Goal: Task Accomplishment & Management: Manage account settings

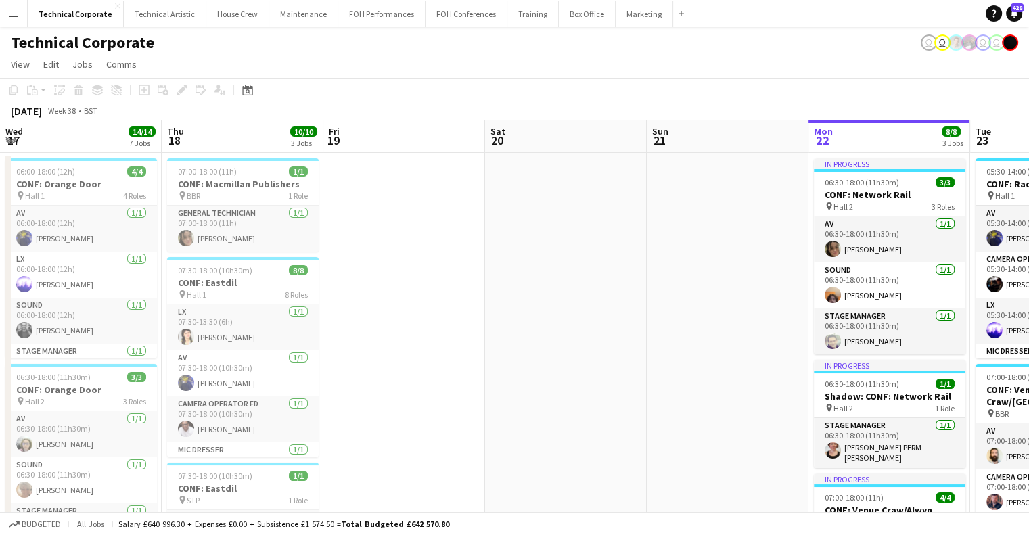
scroll to position [0, 465]
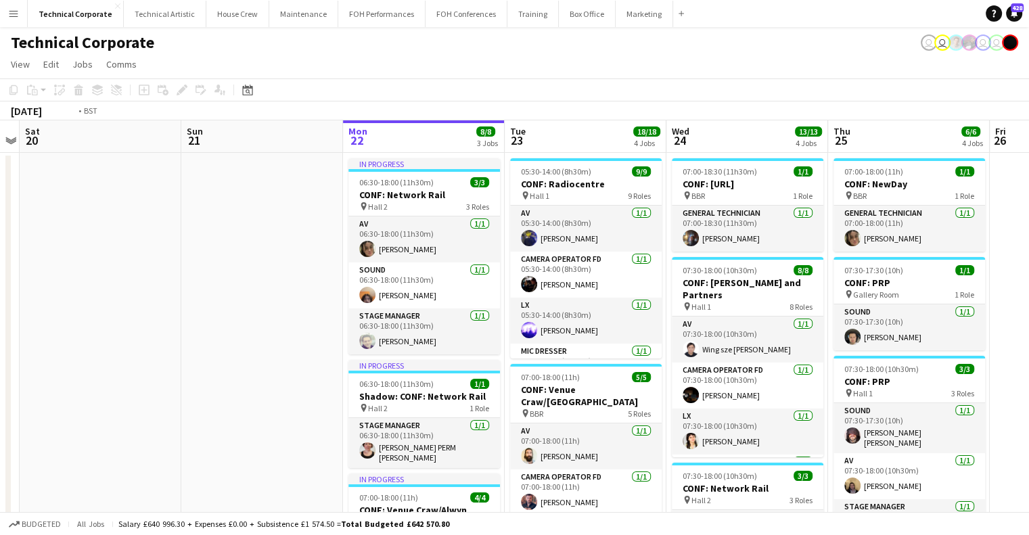
drag, startPoint x: 562, startPoint y: 375, endPoint x: 412, endPoint y: 371, distance: 150.2
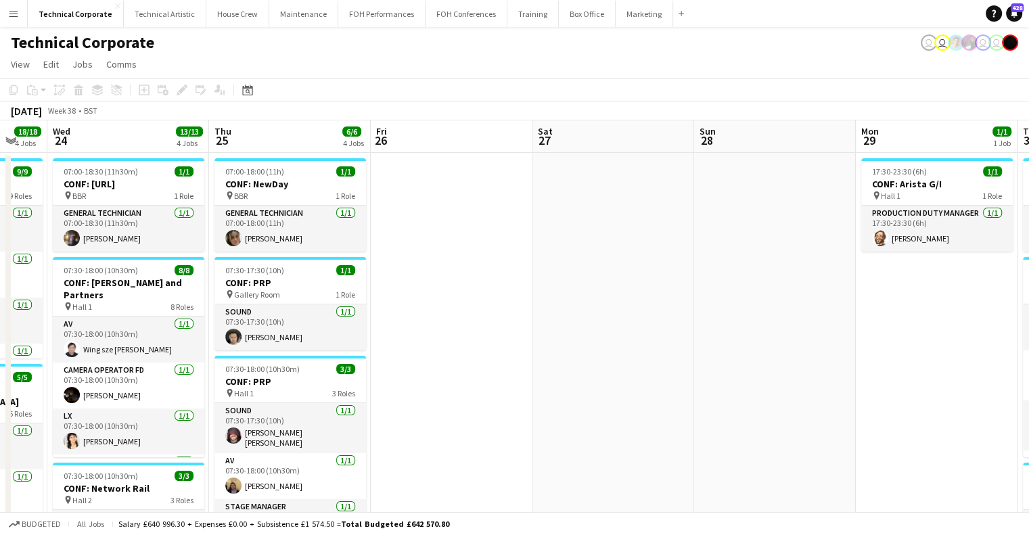
drag, startPoint x: 225, startPoint y: 371, endPoint x: 561, endPoint y: 319, distance: 340.1
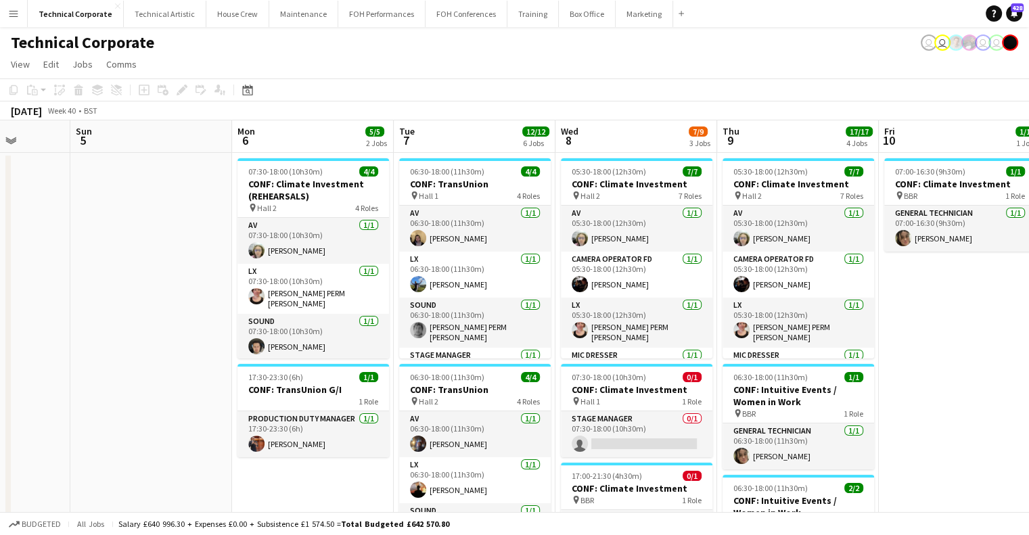
scroll to position [0, 461]
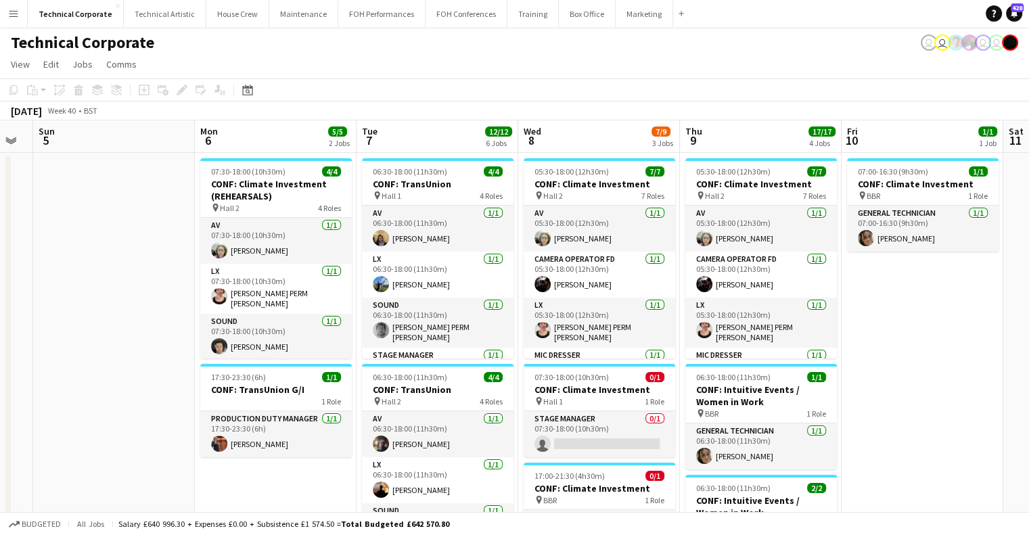
drag, startPoint x: 659, startPoint y: 298, endPoint x: 284, endPoint y: 348, distance: 378.8
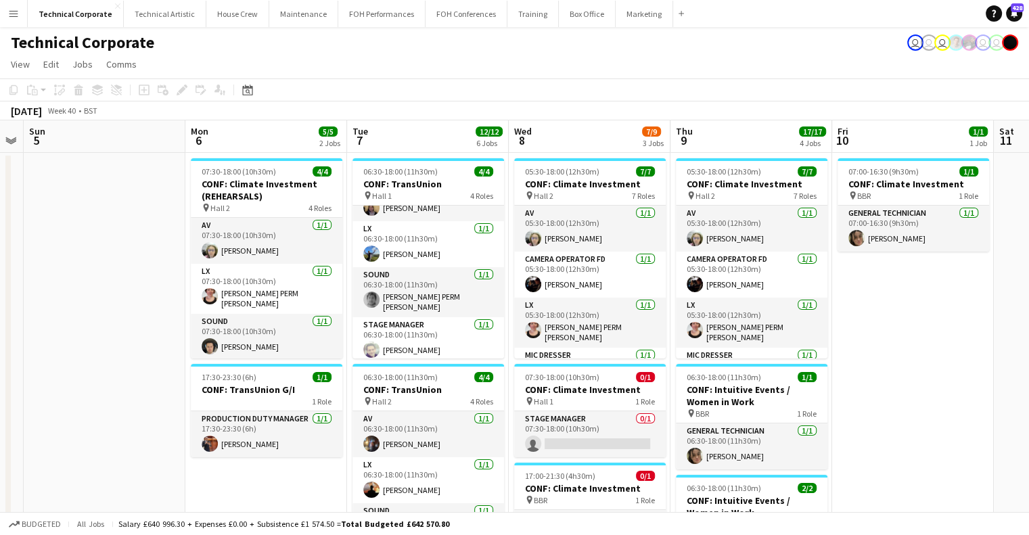
scroll to position [0, 377]
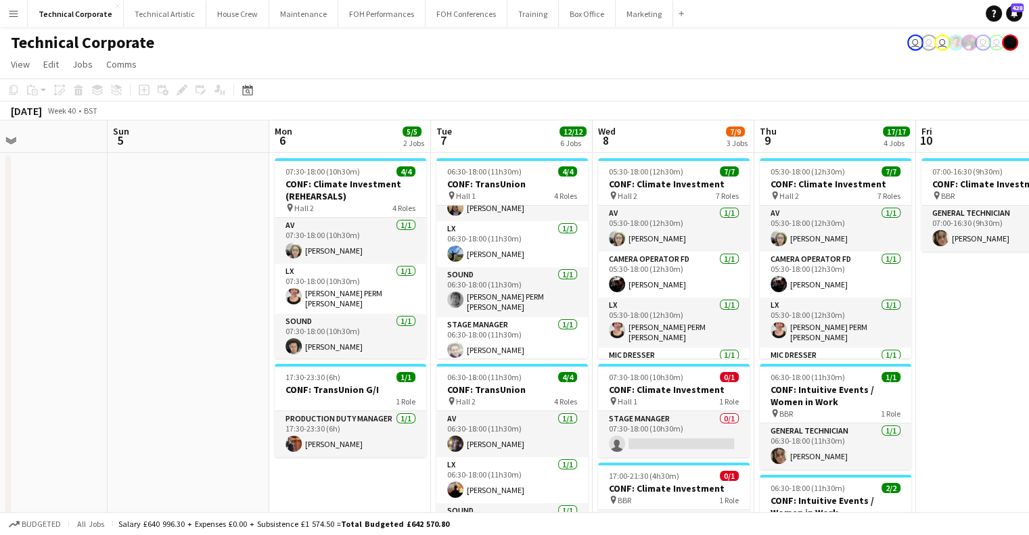
drag, startPoint x: 659, startPoint y: 408, endPoint x: 685, endPoint y: 408, distance: 26.4
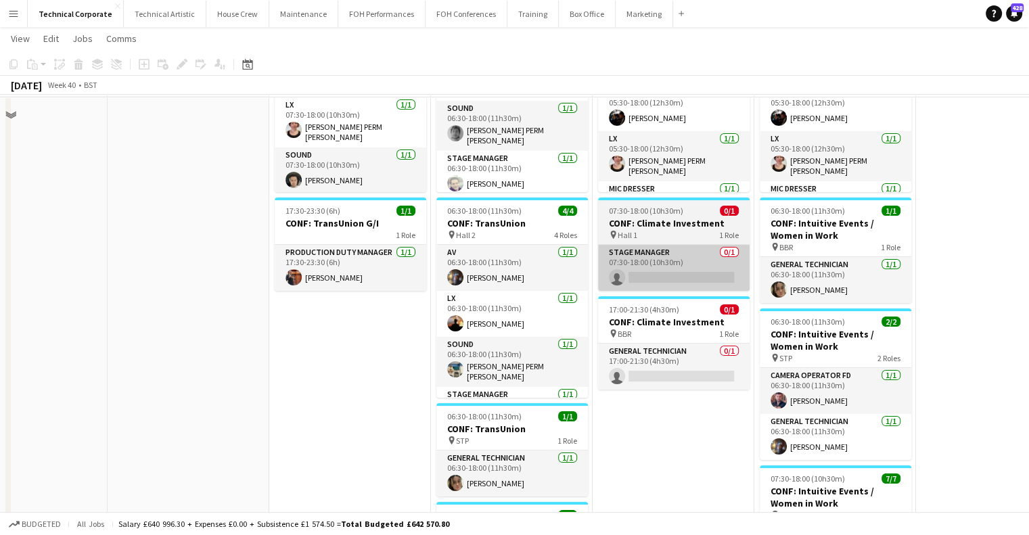
scroll to position [135, 0]
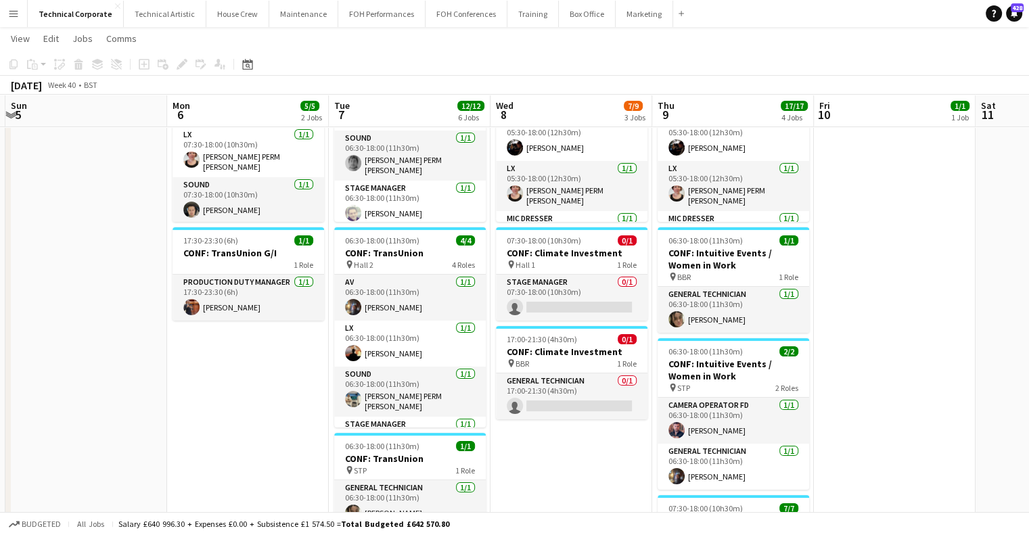
click at [606, 395] on app-calendar-viewport "Thu 2 9/9 3 Jobs Fri 3 9/9 3 Jobs Sat 4 Sun 5 Mon 6 5/5 2 Jobs Tue 7 12/12 6 Jo…" at bounding box center [514, 543] width 1029 height 1252
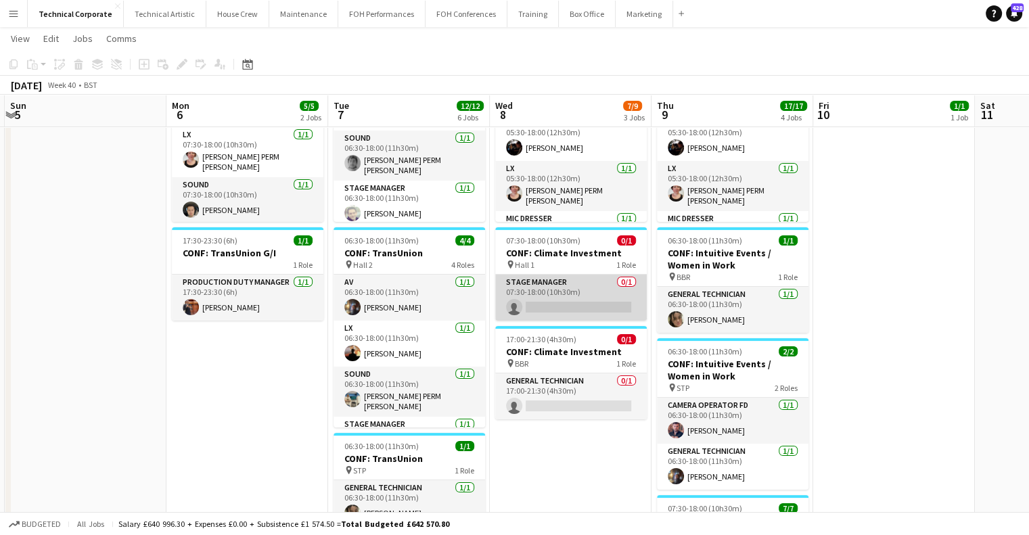
click at [579, 295] on app-card-role "Stage Manager 0/1 07:30-18:00 (10h30m) single-neutral-actions" at bounding box center [570, 298] width 151 height 46
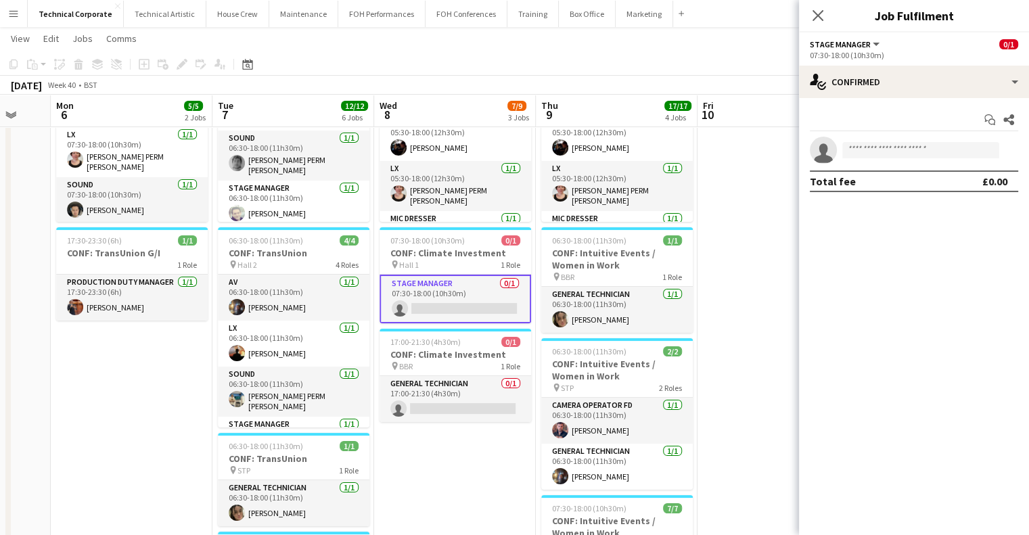
drag, startPoint x: 661, startPoint y: 311, endPoint x: 544, endPoint y: 313, distance: 117.0
click at [544, 313] on app-calendar-viewport "Thu 2 9/9 3 Jobs Fri 3 9/9 3 Jobs Sat 4 Sun 5 Mon 6 5/5 2 Jobs Tue 7 12/12 6 Jo…" at bounding box center [514, 543] width 1029 height 1252
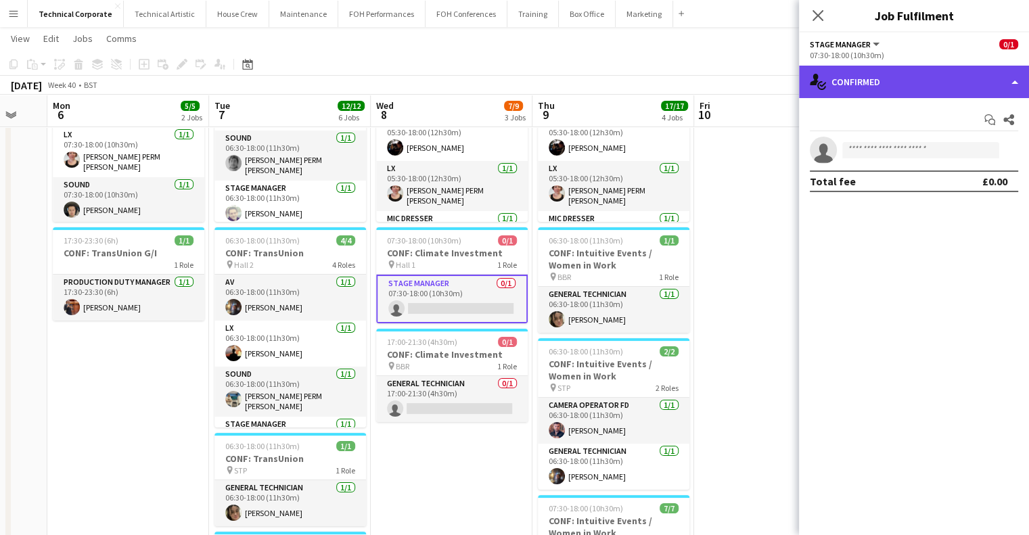
click at [865, 83] on div "single-neutral-actions-check-2 Confirmed" at bounding box center [914, 82] width 230 height 32
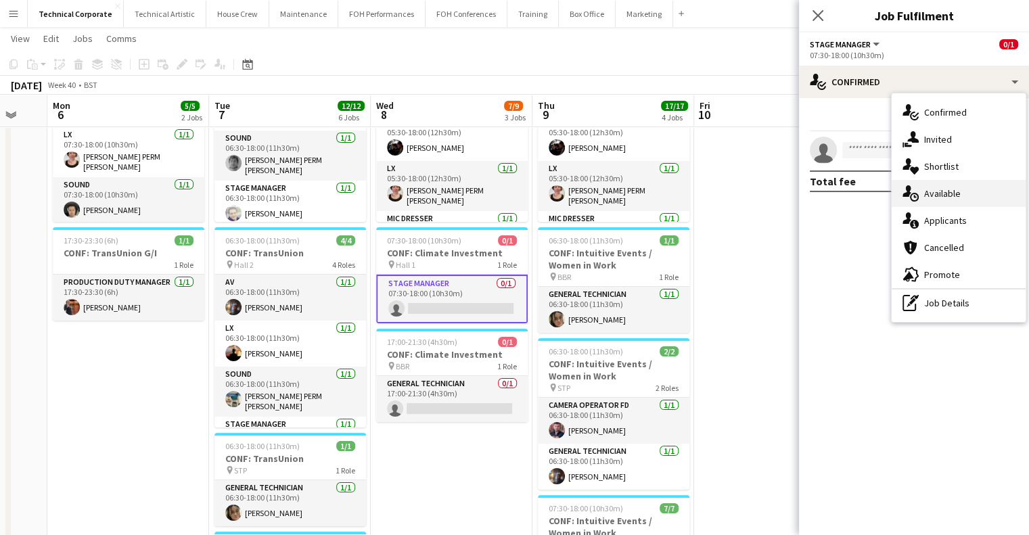
click at [926, 188] on span "Available" at bounding box center [942, 193] width 37 height 12
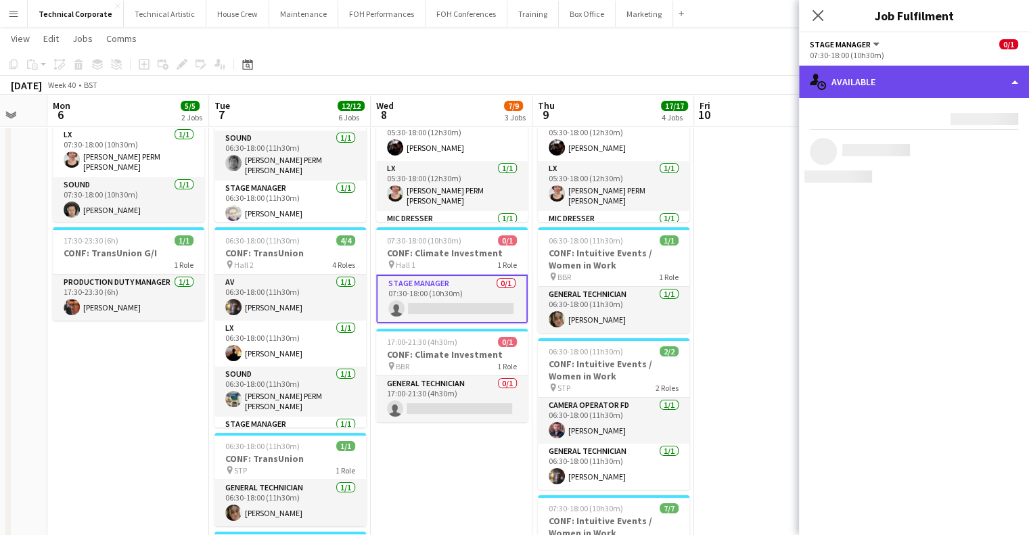
click at [899, 93] on div "single-neutral-actions-upload Available" at bounding box center [914, 82] width 230 height 32
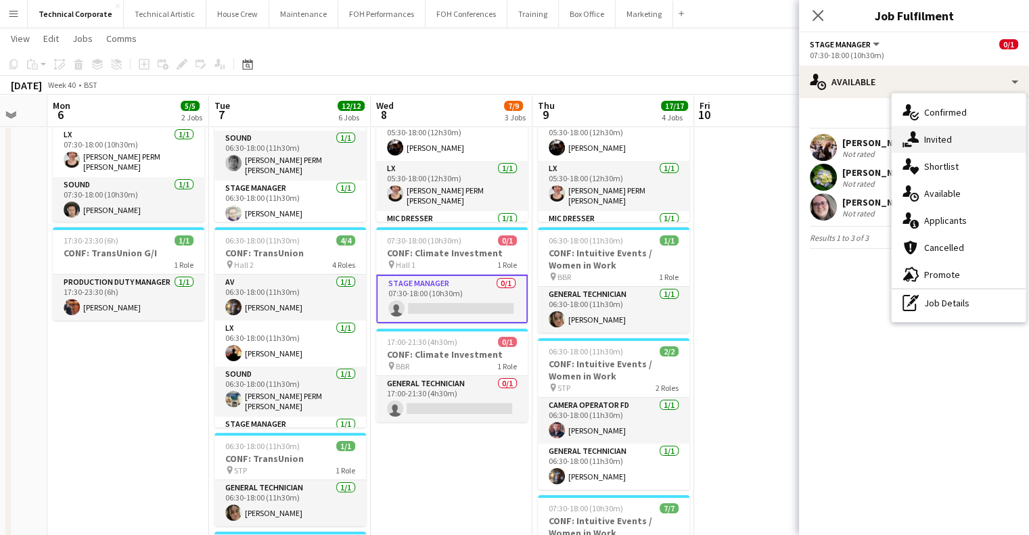
click at [919, 132] on div "single-neutral-actions-share-1 Invited" at bounding box center [958, 139] width 134 height 27
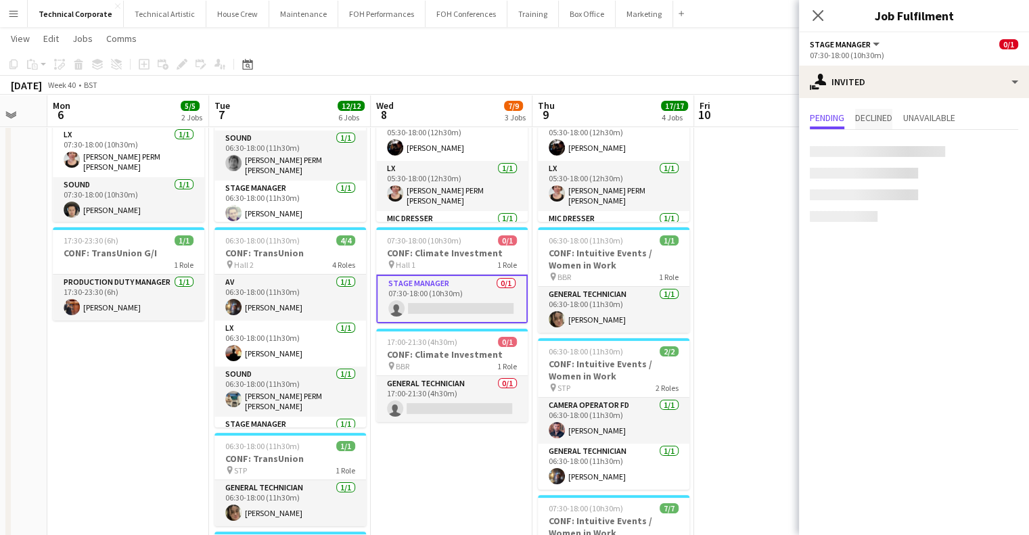
click at [879, 133] on div at bounding box center [914, 181] width 230 height 103
click at [885, 122] on span "Declined" at bounding box center [873, 117] width 37 height 9
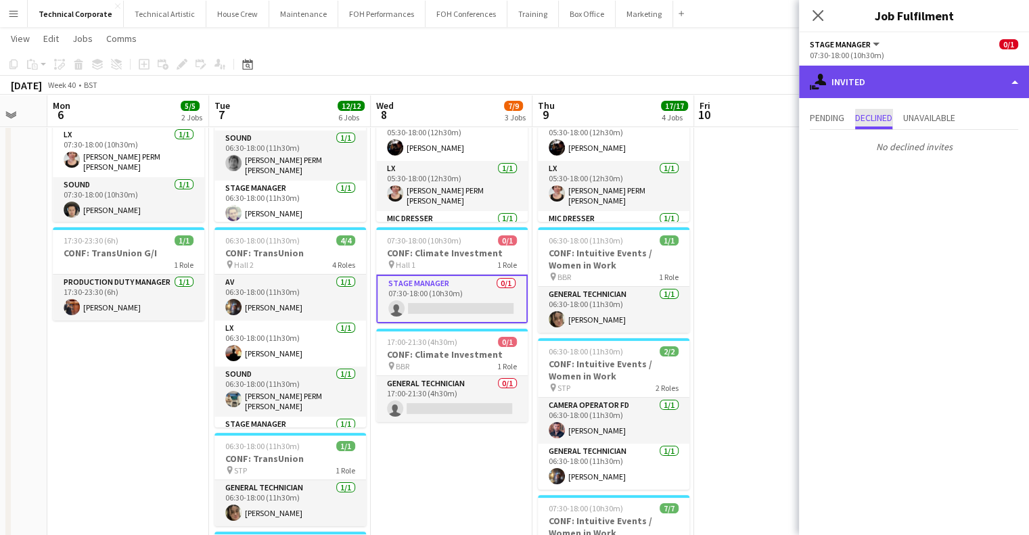
click at [931, 88] on div "single-neutral-actions-share-1 Invited" at bounding box center [914, 82] width 230 height 32
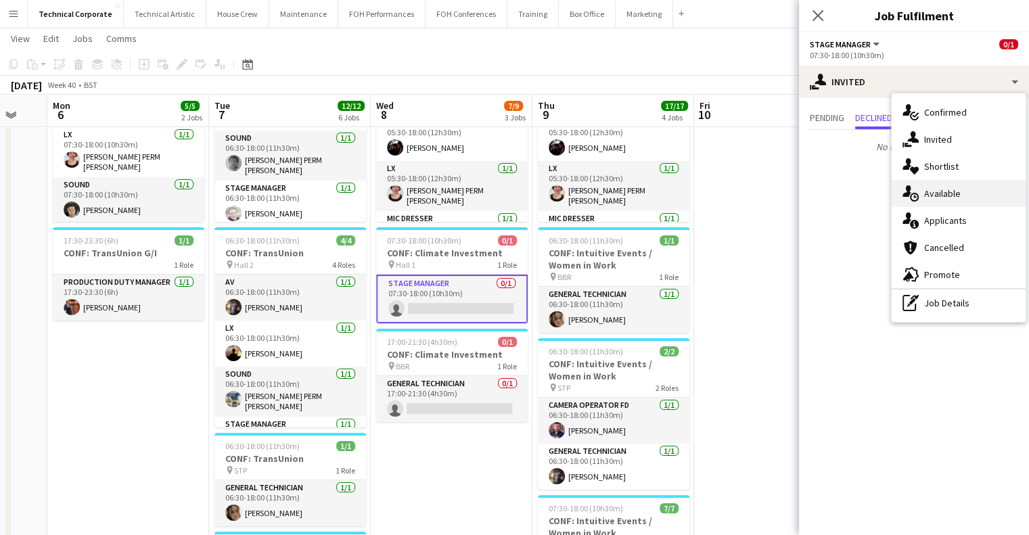
click at [954, 186] on div "single-neutral-actions-upload Available" at bounding box center [958, 193] width 134 height 27
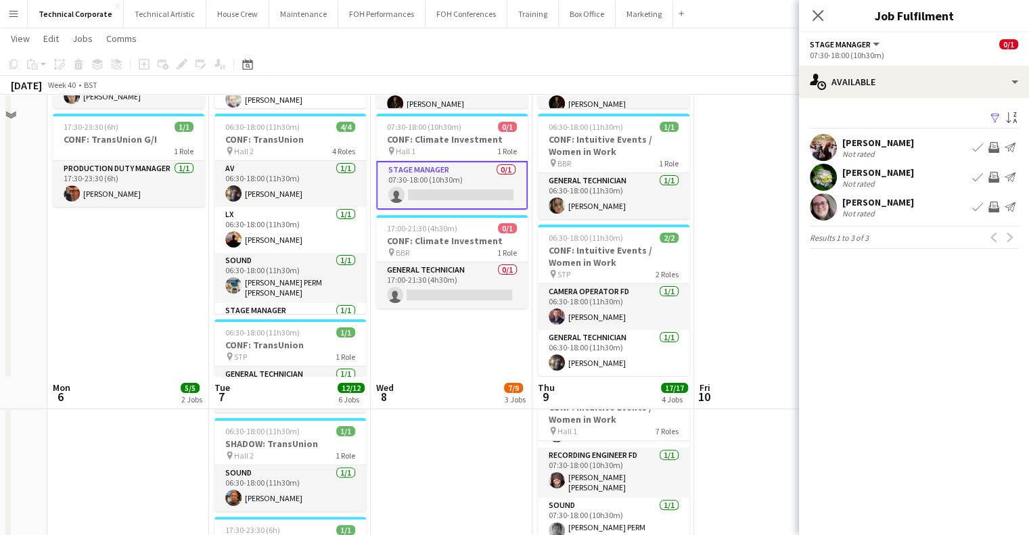
scroll to position [0, 0]
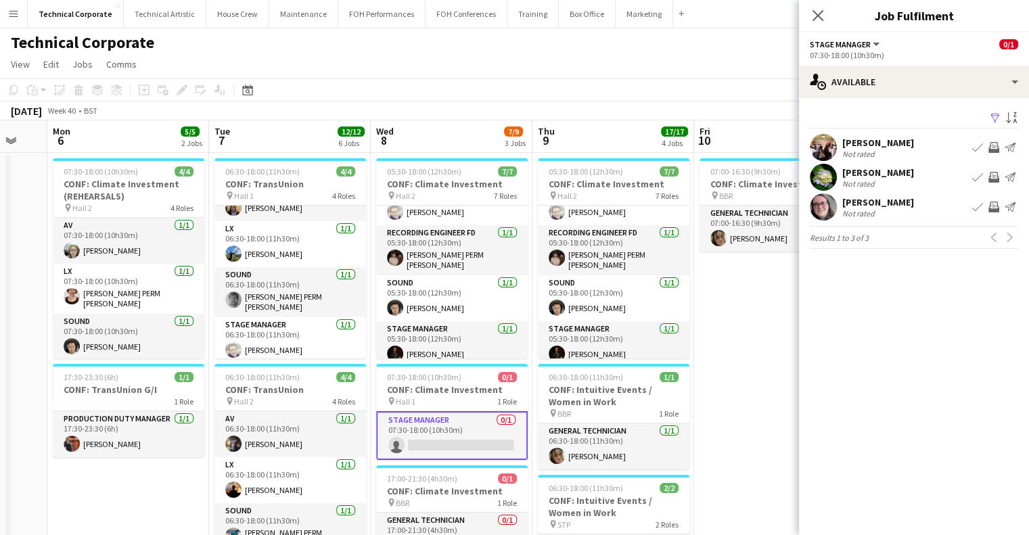
click at [996, 183] on button "Invite crew" at bounding box center [993, 177] width 16 height 16
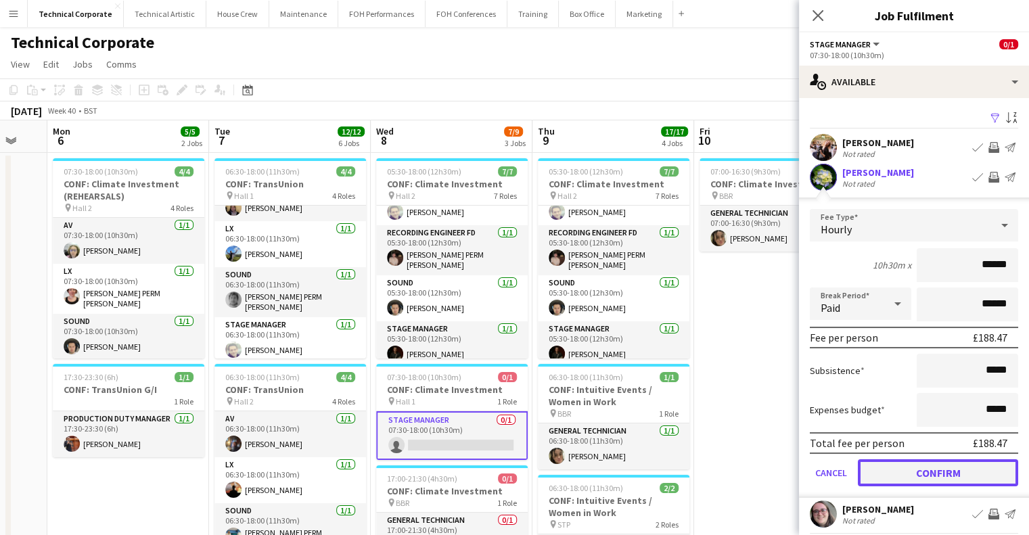
click at [952, 473] on button "Confirm" at bounding box center [938, 472] width 160 height 27
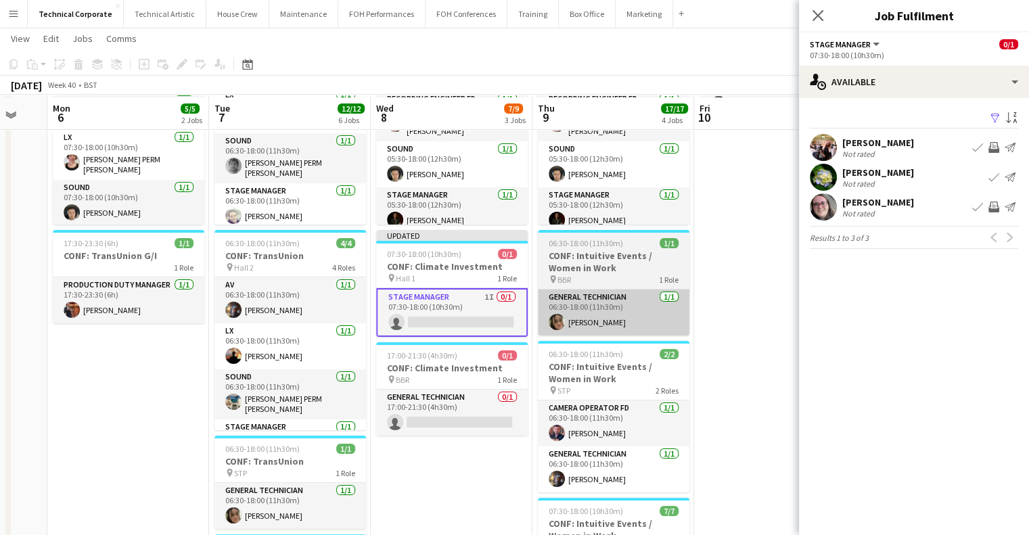
scroll to position [135, 0]
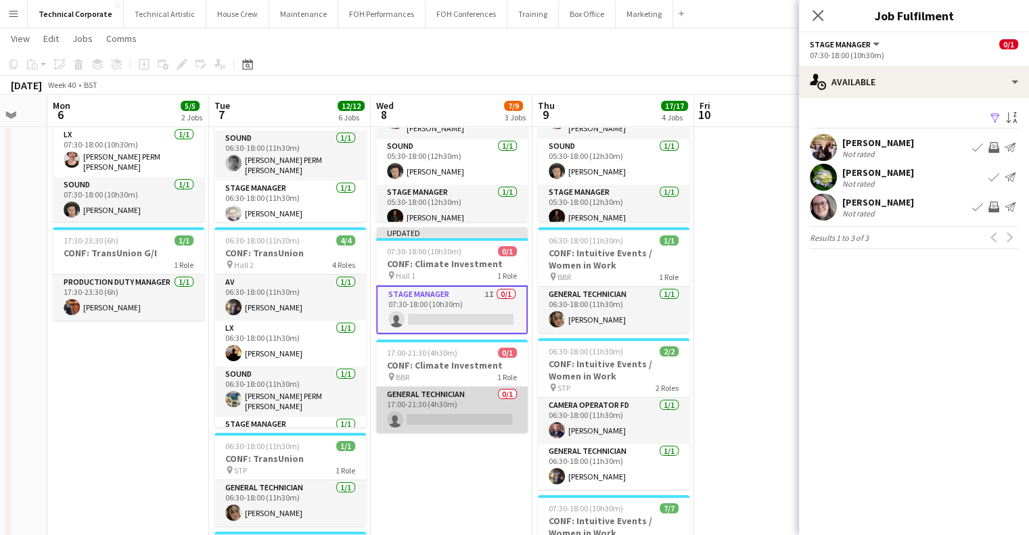
click at [457, 429] on app-card-role "General Technician 0/1 17:00-21:30 (4h30m) single-neutral-actions" at bounding box center [451, 410] width 151 height 46
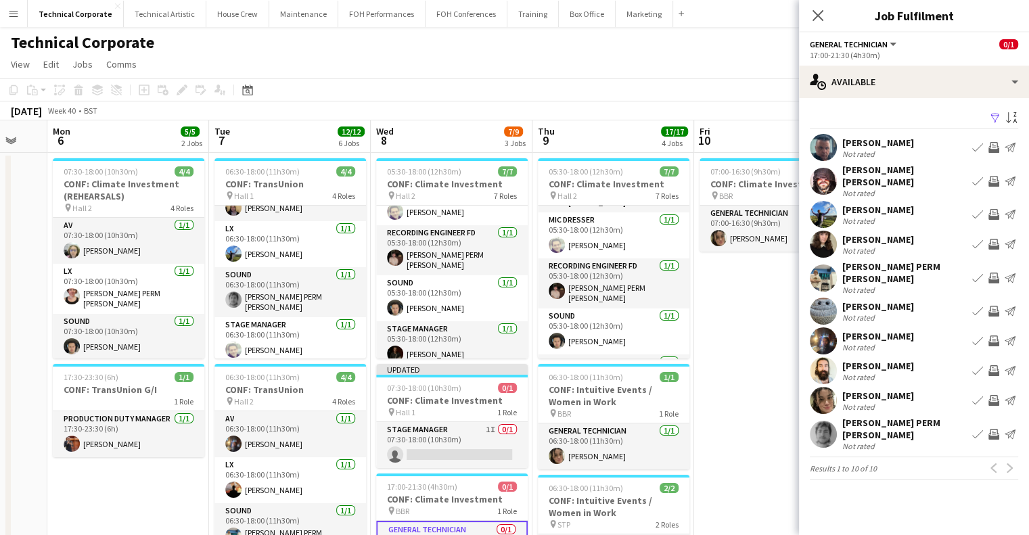
click at [996, 335] on app-icon "Invite crew" at bounding box center [993, 340] width 11 height 11
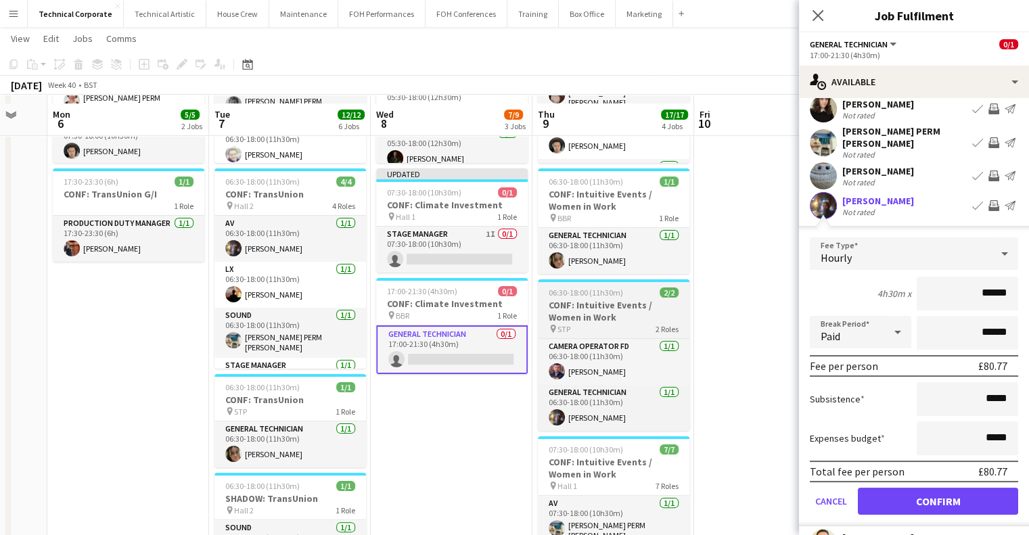
scroll to position [203, 0]
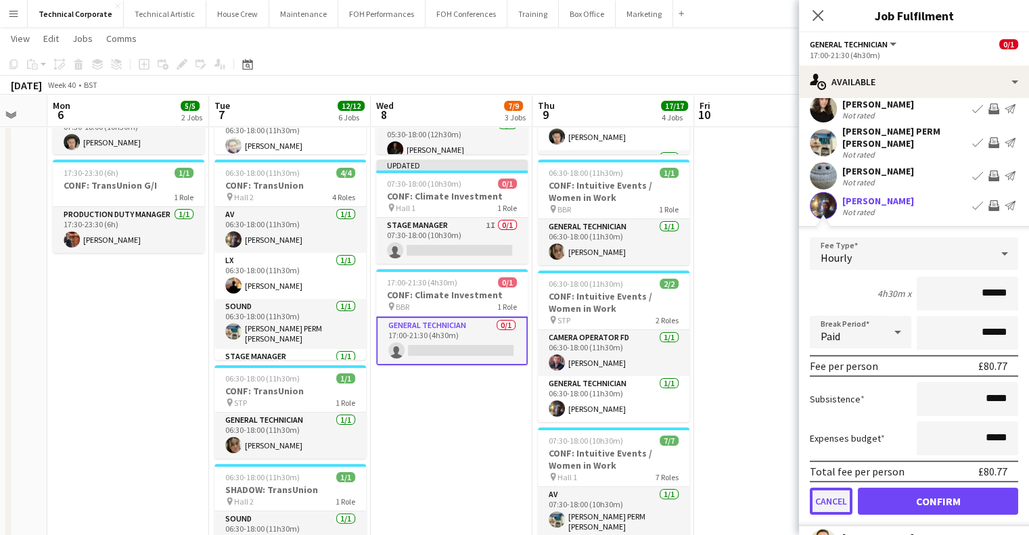
click at [818, 490] on button "Cancel" at bounding box center [831, 501] width 43 height 27
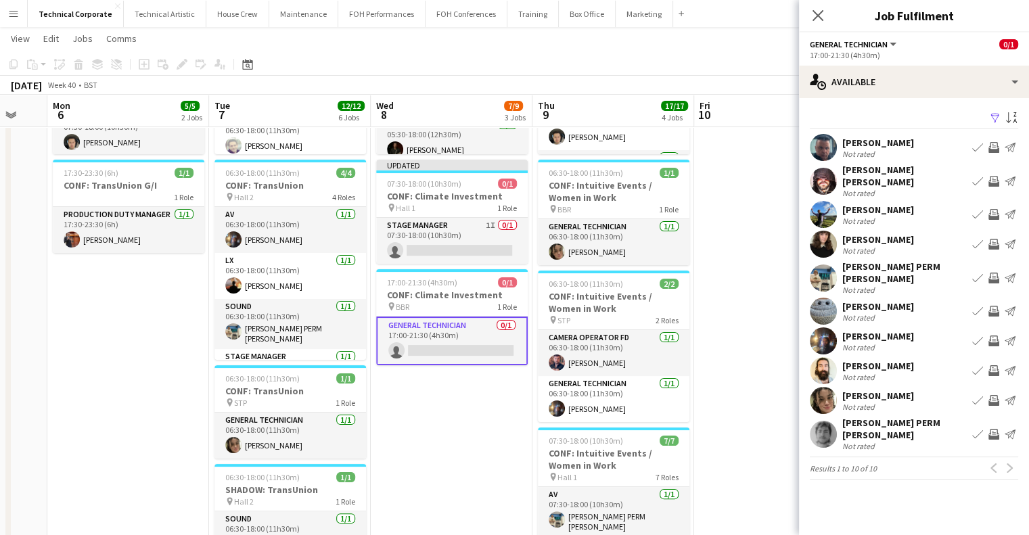
scroll to position [0, 0]
click at [992, 365] on app-icon "Invite crew" at bounding box center [993, 370] width 11 height 11
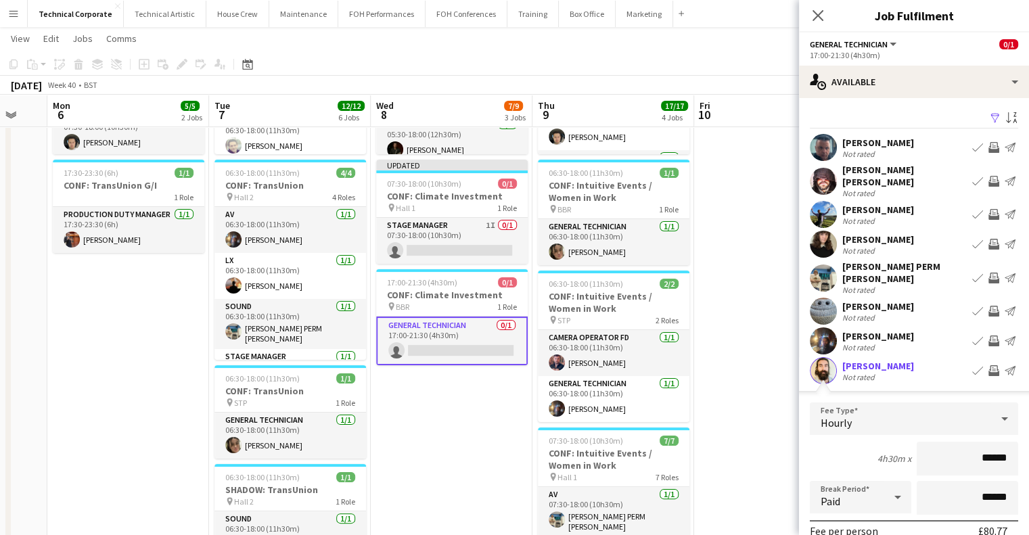
scroll to position [135, 0]
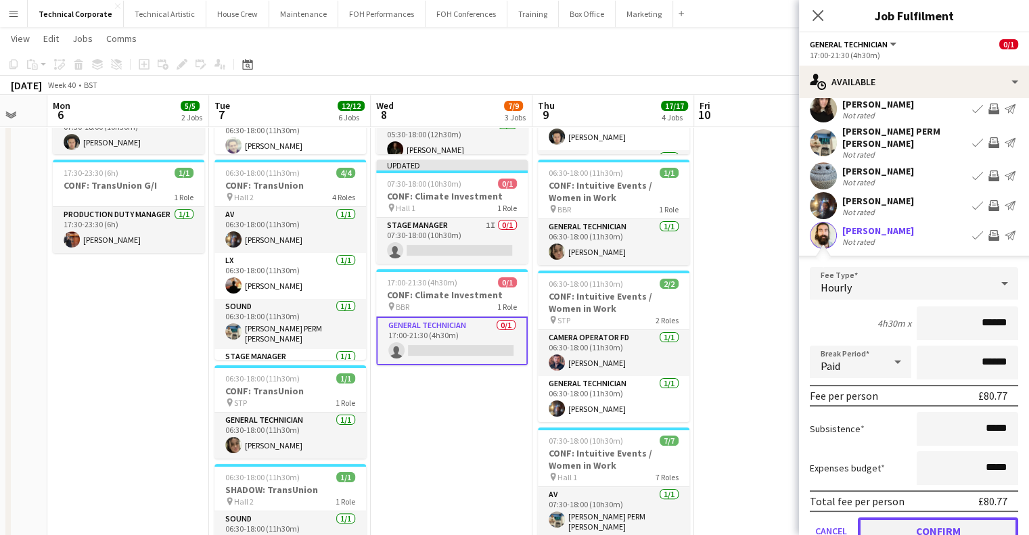
click at [933, 517] on button "Confirm" at bounding box center [938, 530] width 160 height 27
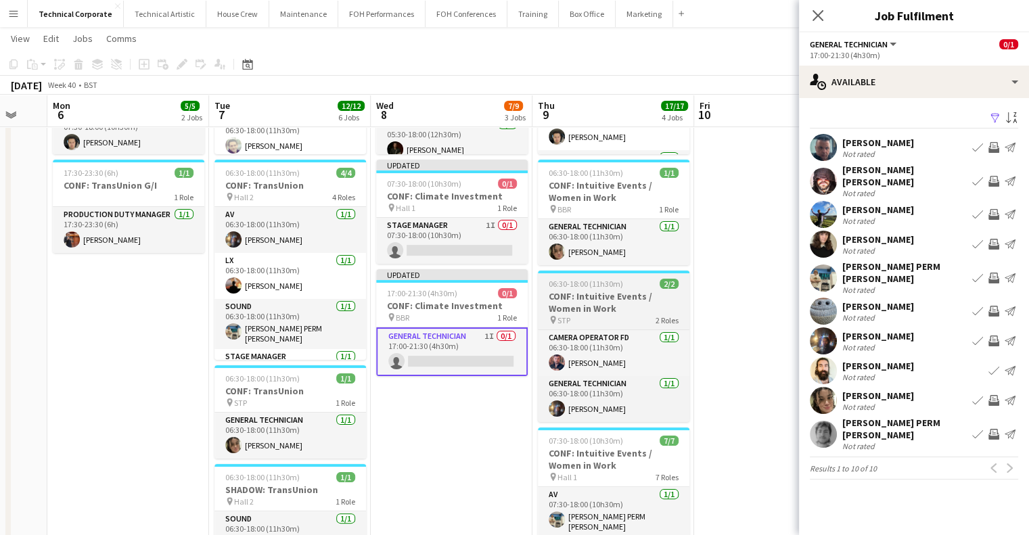
scroll to position [0, 0]
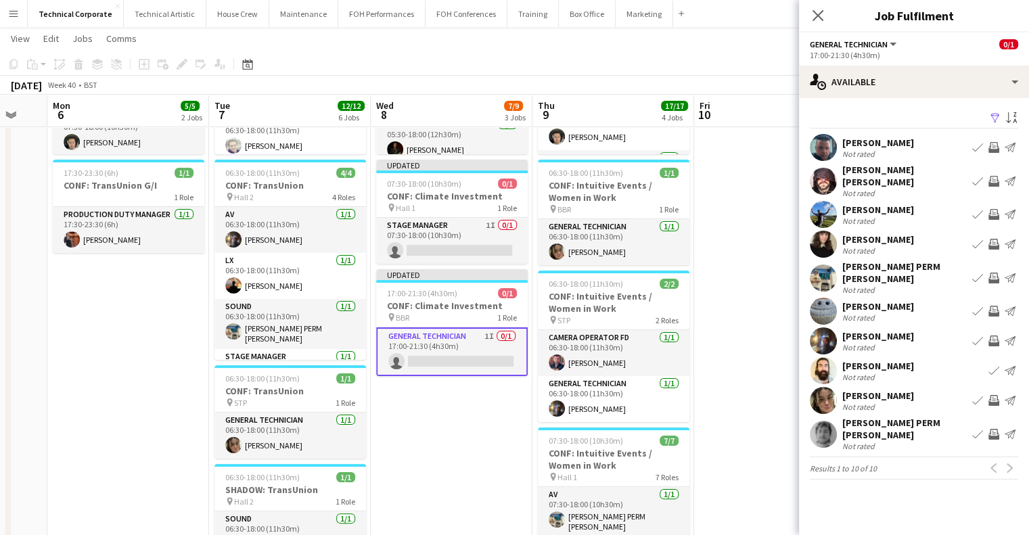
drag, startPoint x: 751, startPoint y: 267, endPoint x: 745, endPoint y: 263, distance: 7.9
click at [751, 267] on app-date-cell "07:00-16:30 (9h30m) 1/1 CONF: Climate Investment pin BBR 1 Role General Technic…" at bounding box center [775, 525] width 162 height 1153
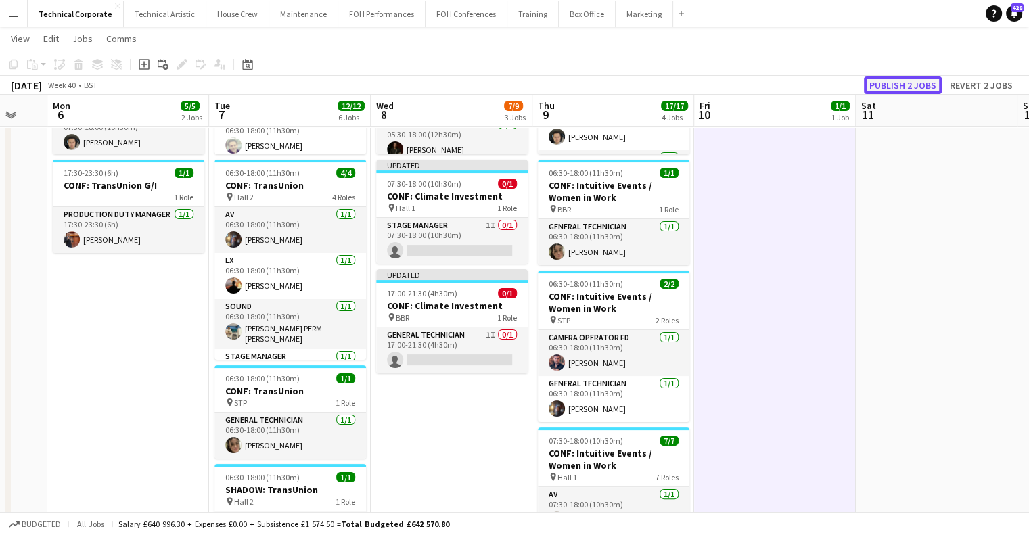
click at [879, 80] on button "Publish 2 jobs" at bounding box center [903, 85] width 78 height 18
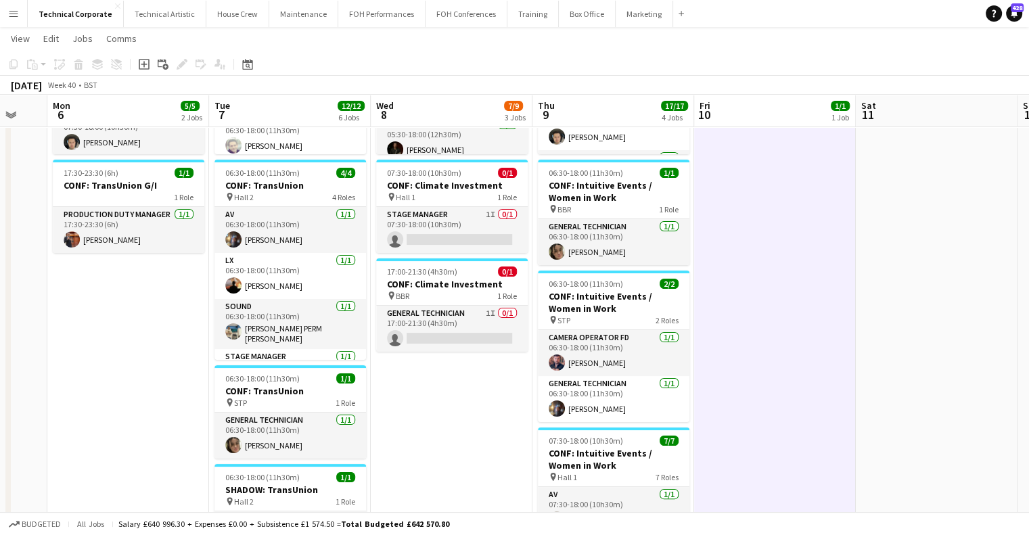
click at [770, 329] on app-date-cell "07:00-16:30 (9h30m) 1/1 CONF: Climate Investment pin BBR 1 Role General Technic…" at bounding box center [775, 525] width 162 height 1153
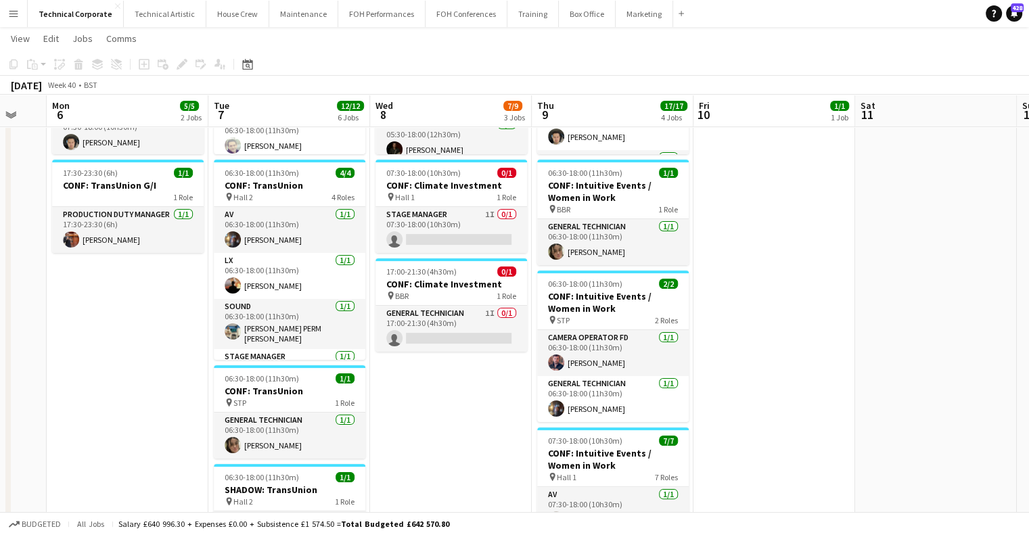
drag, startPoint x: 623, startPoint y: 347, endPoint x: 263, endPoint y: 348, distance: 359.8
click at [816, 351] on app-calendar-viewport "Thu 2 9/9 3 Jobs Fri 3 9/9 3 Jobs Sat 4 Sun 5 Mon 6 5/5 2 Jobs Tue 7 12/12 6 Jo…" at bounding box center [514, 476] width 1029 height 1252
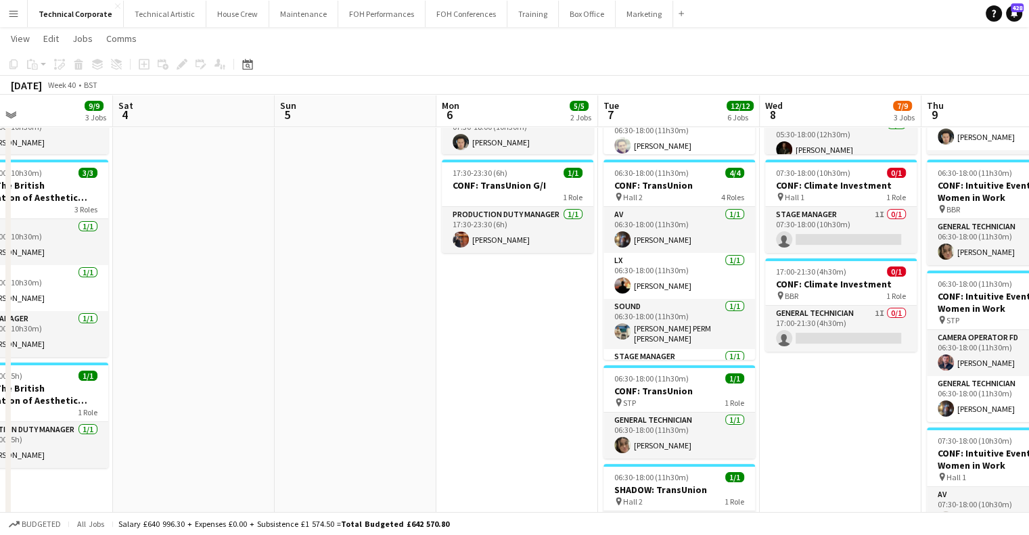
click at [722, 368] on app-calendar-viewport "Wed 1 9/9 4 Jobs Thu 2 9/9 3 Jobs Fri 3 9/9 3 Jobs Sat 4 Sun 5 Mon 6 5/5 2 Jobs…" at bounding box center [514, 476] width 1029 height 1252
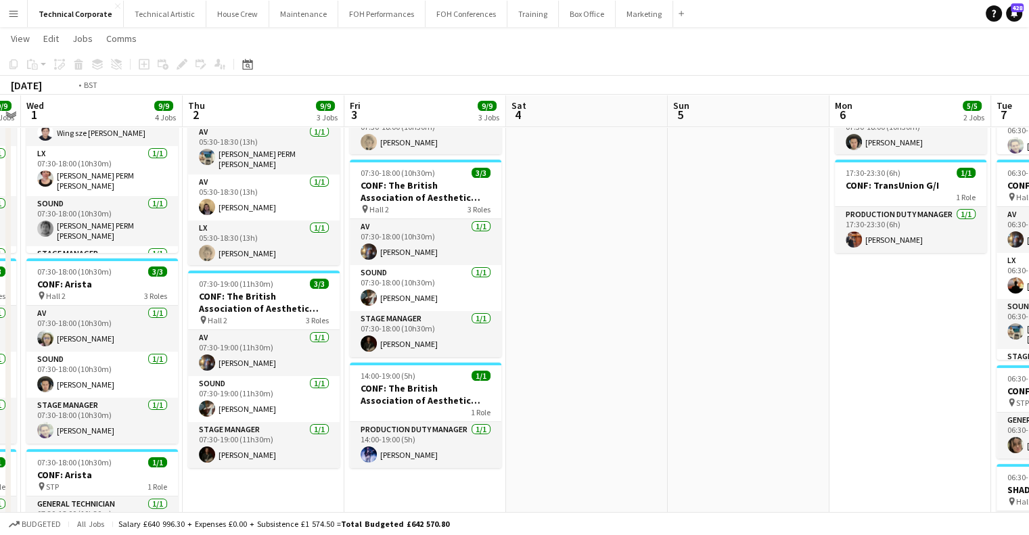
drag, startPoint x: 658, startPoint y: 377, endPoint x: 812, endPoint y: 376, distance: 153.5
click at [770, 376] on app-calendar-viewport "Mon 29 1/1 1 Job Tue 30 9/9 4 Jobs Wed 1 9/9 4 Jobs Thu 2 9/9 3 Jobs Fri 3 9/9 …" at bounding box center [514, 476] width 1029 height 1252
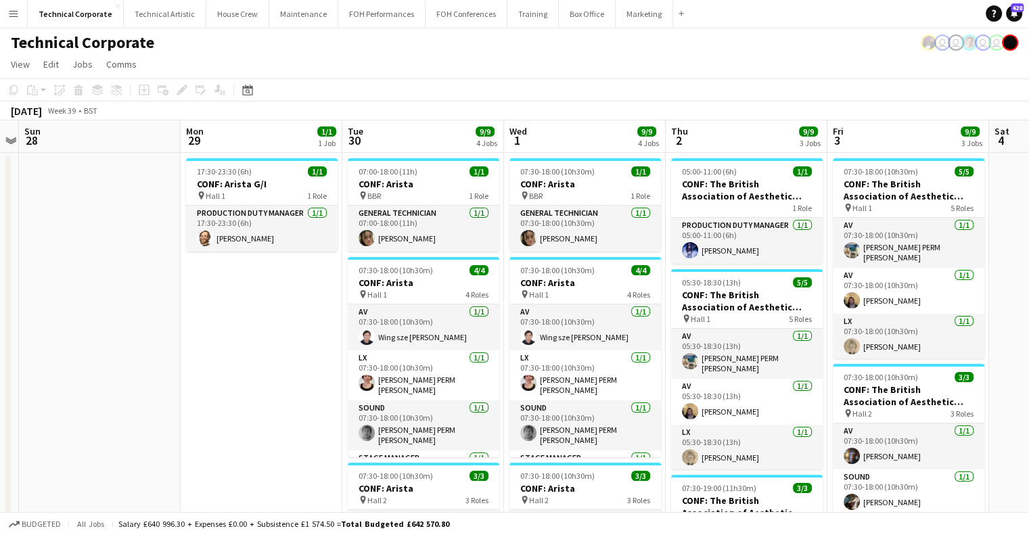
drag, startPoint x: 609, startPoint y: 348, endPoint x: 939, endPoint y: 367, distance: 329.9
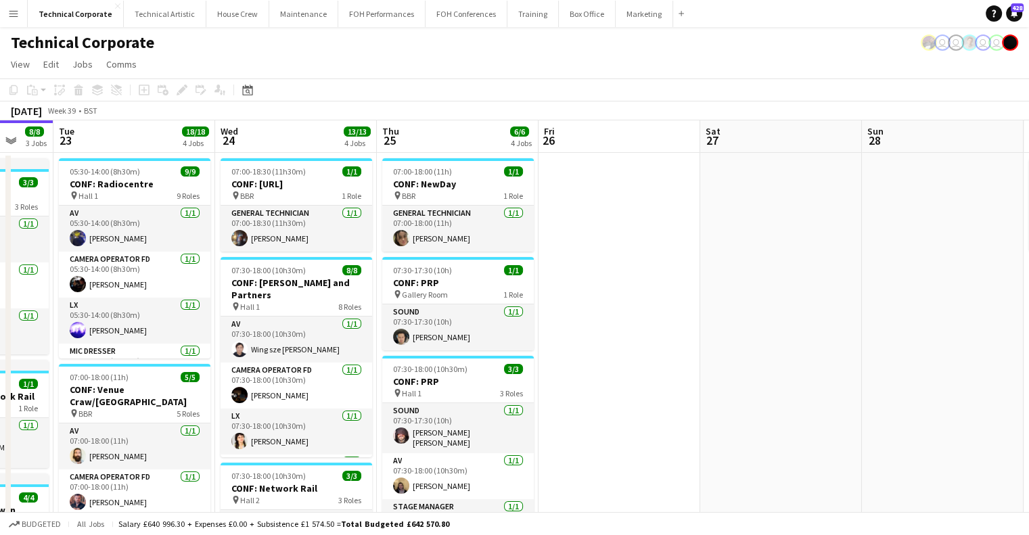
drag, startPoint x: 831, startPoint y: 363, endPoint x: 771, endPoint y: 365, distance: 59.6
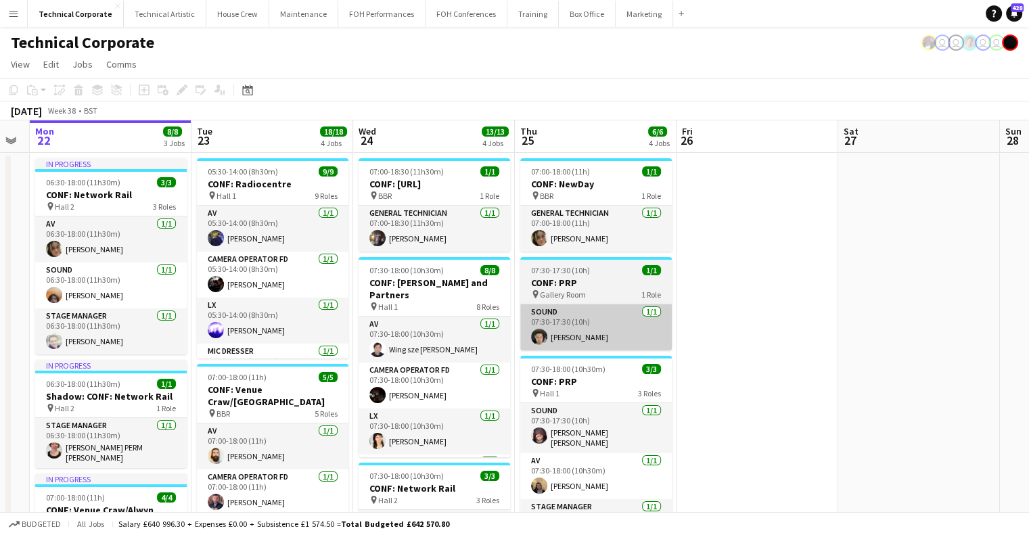
drag, startPoint x: 974, startPoint y: 346, endPoint x: 879, endPoint y: 350, distance: 94.7
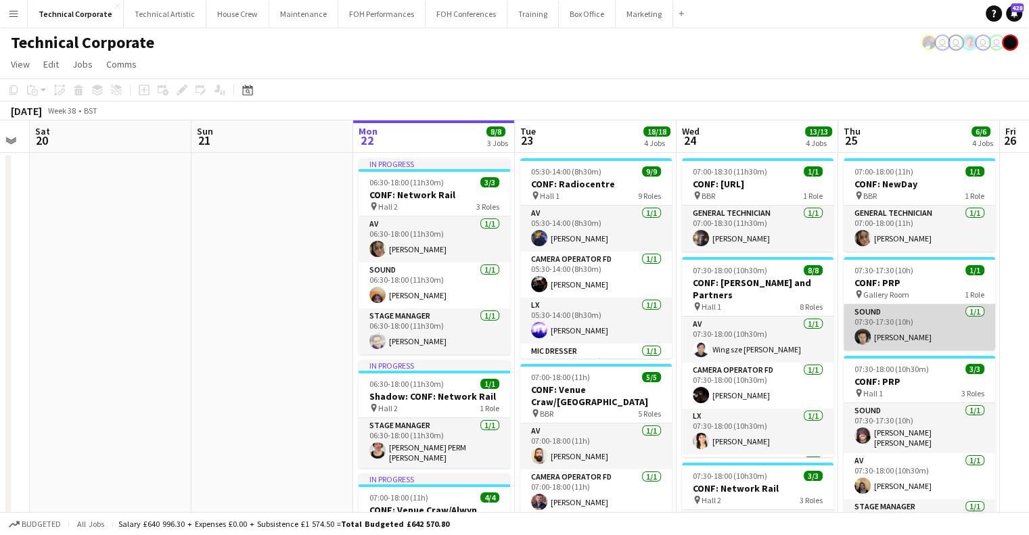
scroll to position [0, 323]
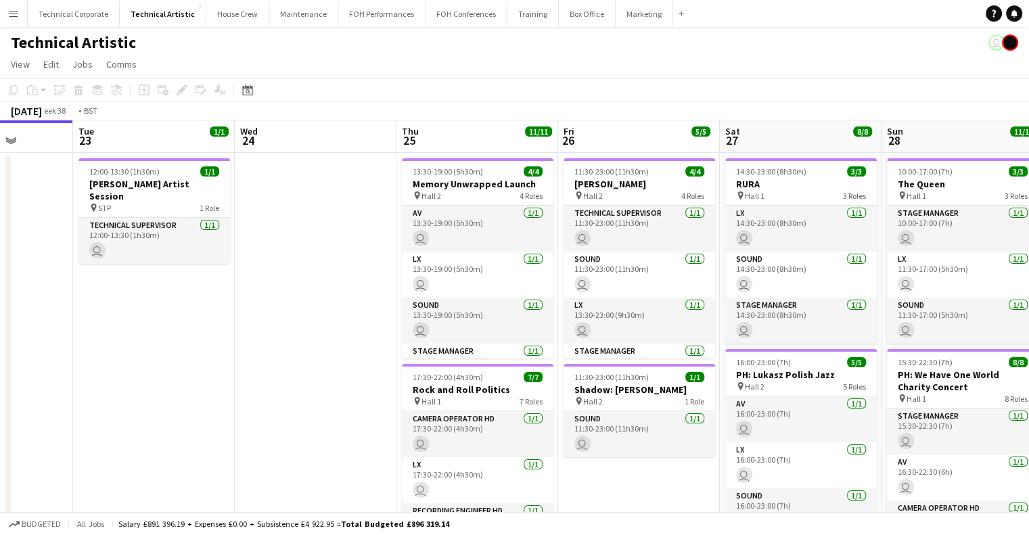
click at [183, 259] on app-calendar-viewport "Fri 19 9/9 4 Jobs Sat 20 8/8 2 Jobs Sun 21 3/3 1 Job Mon 22 Tue 23 1/1 1 Job We…" at bounding box center [514, 460] width 1029 height 681
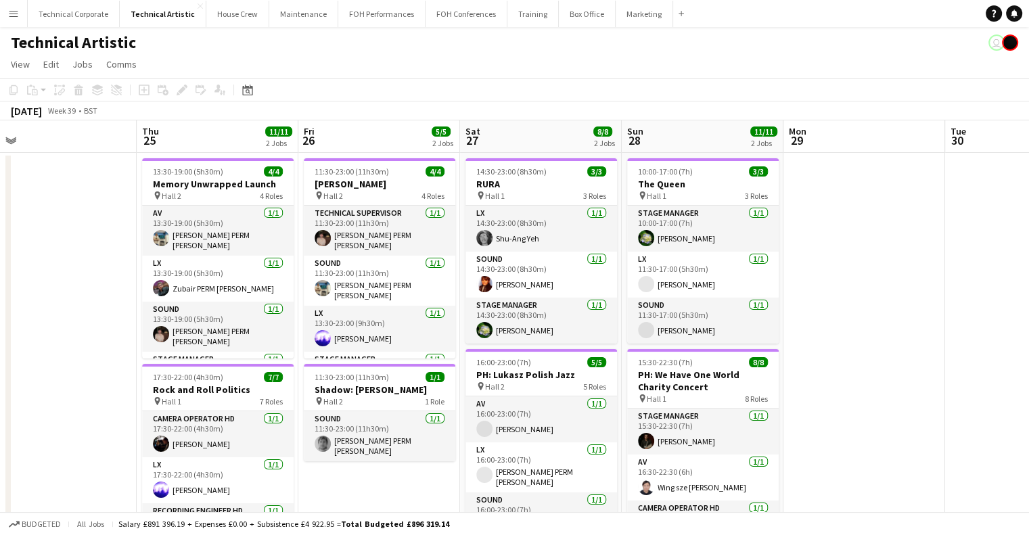
drag, startPoint x: 616, startPoint y: 254, endPoint x: 430, endPoint y: 271, distance: 186.8
click at [373, 277] on app-calendar-viewport "Sun 21 3/3 1 Job Mon 22 Tue 23 1/1 1 Job Wed 24 Thu 25 11/11 2 Jobs Fri 26 5/5 …" at bounding box center [514, 460] width 1029 height 681
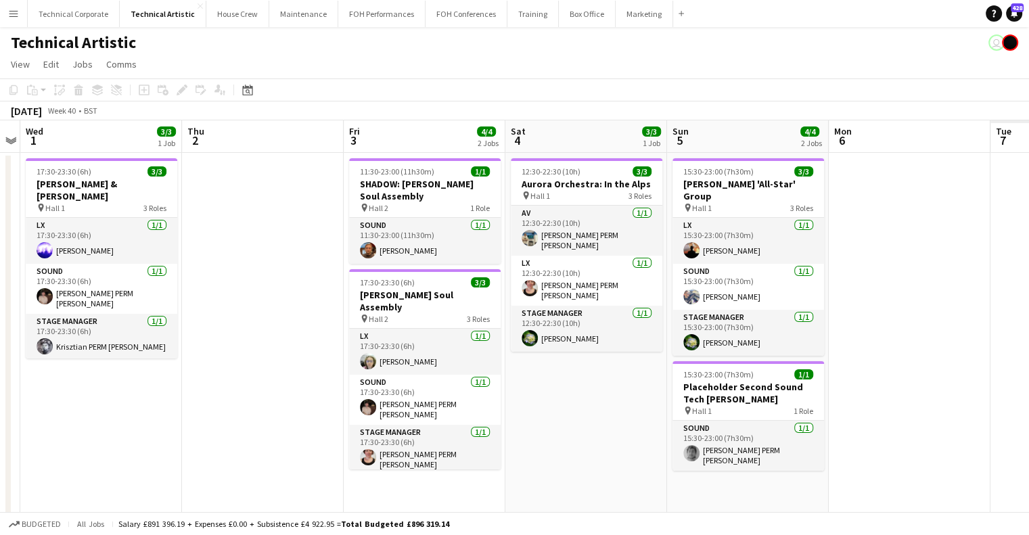
drag, startPoint x: 580, startPoint y: 266, endPoint x: 309, endPoint y: 271, distance: 270.6
click at [309, 271] on app-calendar-viewport "Sat 27 8/8 2 Jobs Sun 28 11/11 2 Jobs Mon 29 Tue 30 Wed 1 3/3 1 Job Thu 2 Fri 3…" at bounding box center [514, 460] width 1029 height 681
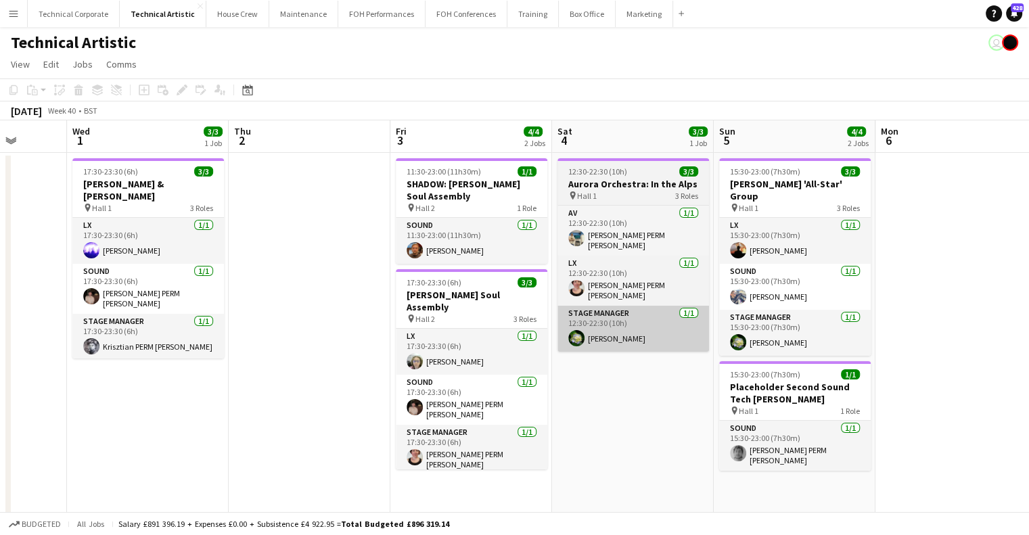
drag, startPoint x: 787, startPoint y: 383, endPoint x: 457, endPoint y: 337, distance: 333.2
click at [446, 377] on app-calendar-viewport "Sat 27 8/8 2 Jobs Sun 28 11/11 2 Jobs Mon 29 Tue 30 Wed 1 3/3 1 Job Thu 2 Fri 3…" at bounding box center [514, 460] width 1029 height 681
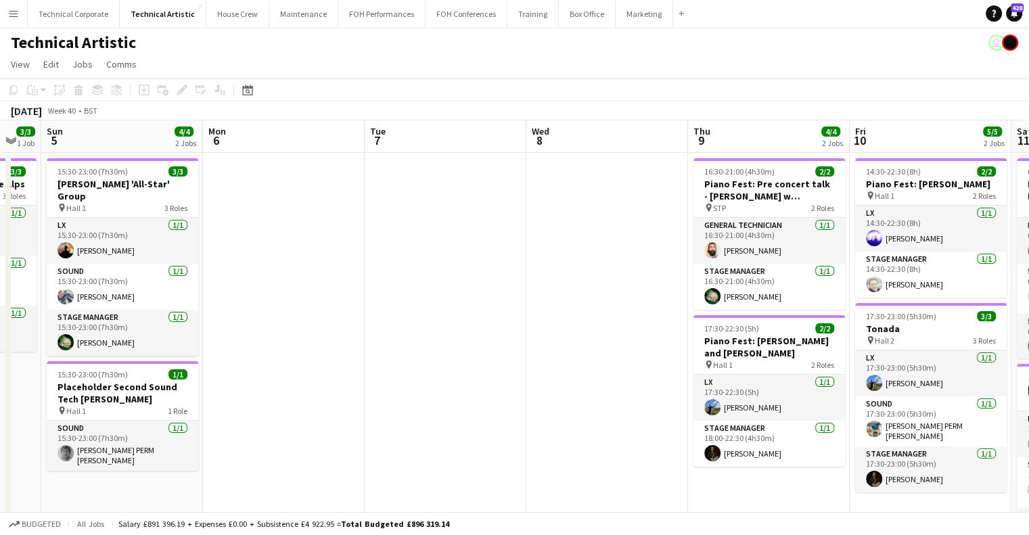
drag, startPoint x: 496, startPoint y: 274, endPoint x: 392, endPoint y: 267, distance: 103.7
click at [270, 283] on app-calendar-viewport "Wed 1 3/3 1 Job Thu 2 Fri 3 4/4 2 Jobs Sat 4 3/3 1 Job Sun 5 4/4 2 Jobs Mon 6 T…" at bounding box center [514, 460] width 1029 height 681
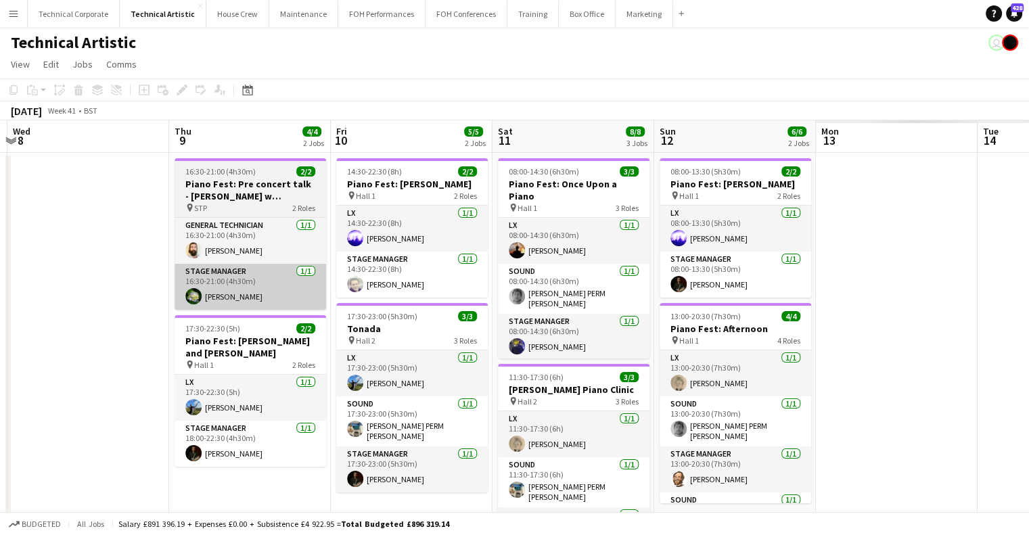
drag, startPoint x: 526, startPoint y: 264, endPoint x: 179, endPoint y: 267, distance: 347.0
click at [174, 267] on app-calendar-viewport "Fri 3 4/4 2 Jobs Sat 4 3/3 1 Job Sun 5 4/4 2 Jobs Mon 6 Tue 7 Wed 8 Thu 9 4/4 2…" at bounding box center [514, 460] width 1029 height 681
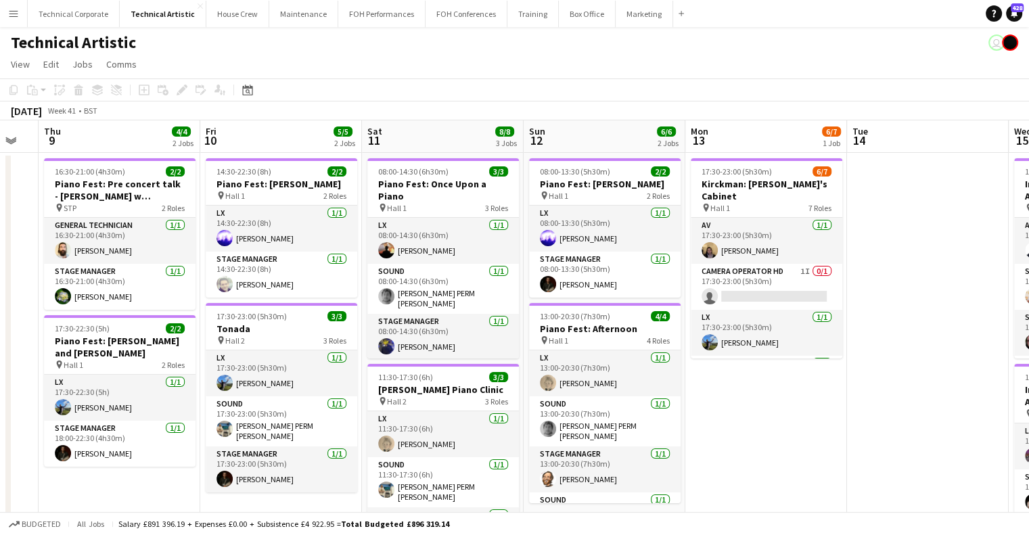
drag, startPoint x: 787, startPoint y: 240, endPoint x: 387, endPoint y: 258, distance: 400.8
click at [387, 258] on app-calendar-viewport "Mon 6 Tue 7 Wed 8 Thu 9 4/4 2 Jobs Fri 10 5/5 2 Jobs Sat 11 8/8 3 Jobs Sun 12 6…" at bounding box center [514, 460] width 1029 height 681
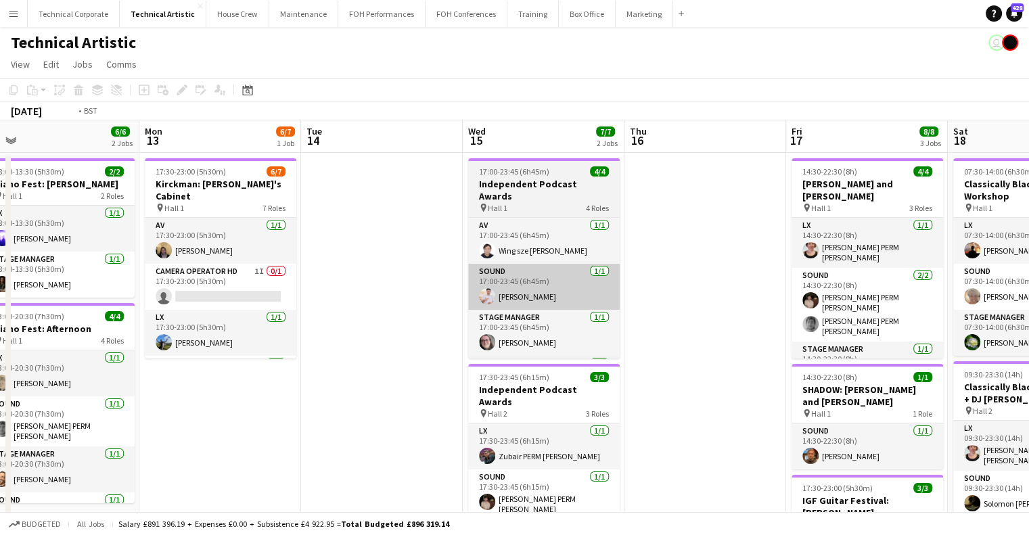
drag, startPoint x: 482, startPoint y: 277, endPoint x: 177, endPoint y: 294, distance: 306.2
click at [123, 291] on app-calendar-viewport "Wed 8 Thu 9 4/4 2 Jobs Fri 10 5/5 2 Jobs Sat 11 8/8 3 Jobs Sun 12 6/6 2 Jobs Mo…" at bounding box center [514, 460] width 1029 height 681
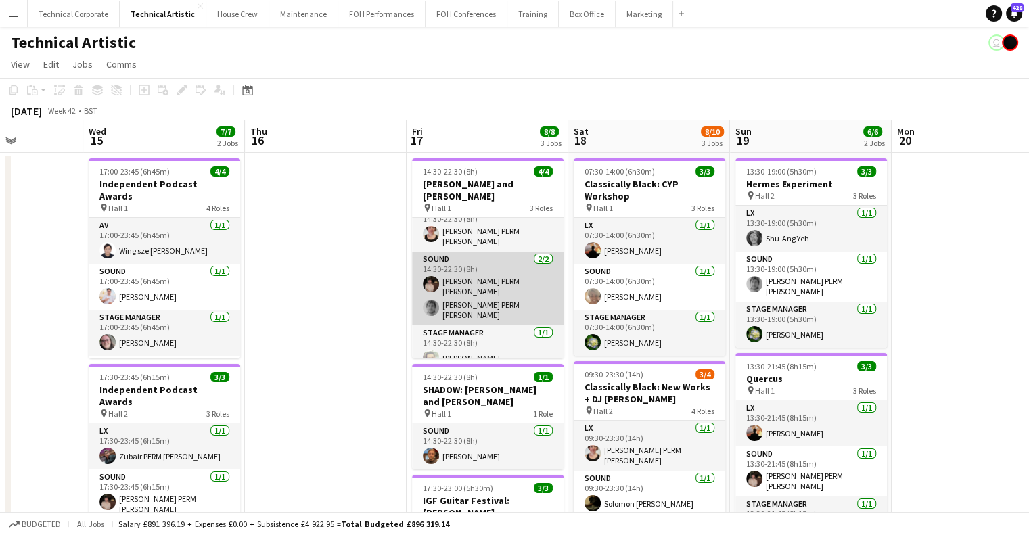
scroll to position [0, 0]
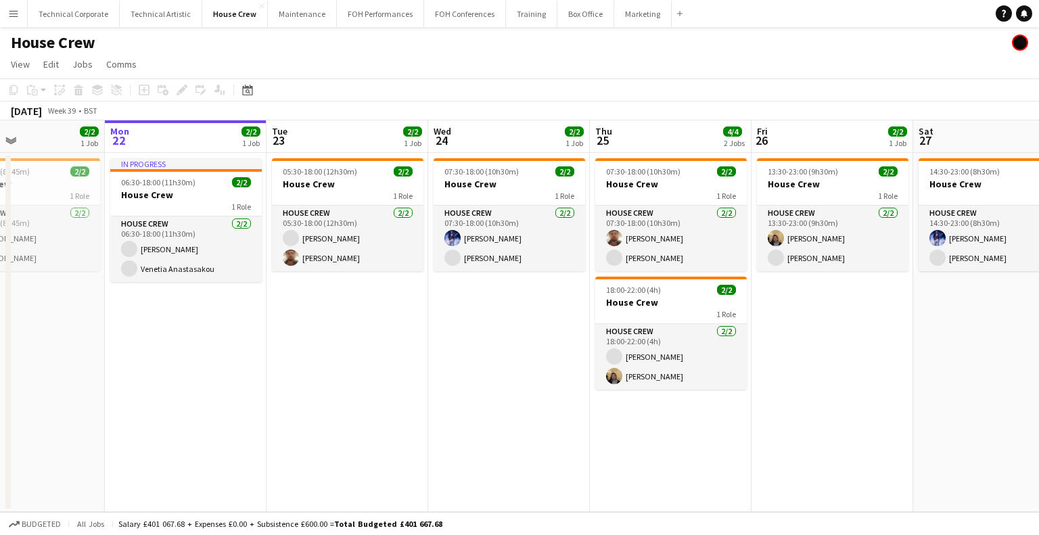
drag, startPoint x: 648, startPoint y: 286, endPoint x: 404, endPoint y: 296, distance: 243.7
click at [404, 296] on app-calendar-viewport "Fri 19 2/2 1 Job Sat 20 4/4 2 Jobs Sun 21 2/2 1 Job Mon 22 2/2 1 Job Tue 23 2/2…" at bounding box center [519, 316] width 1039 height 392
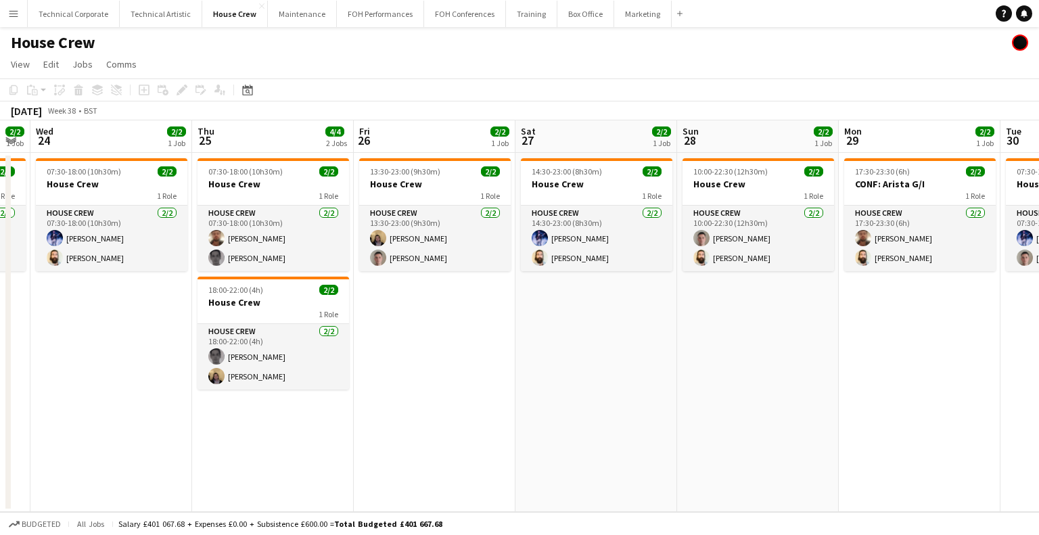
drag, startPoint x: 875, startPoint y: 302, endPoint x: 448, endPoint y: 377, distance: 434.1
click at [366, 398] on app-calendar-viewport "Sun 21 2/2 1 Job Mon 22 2/2 1 Job Tue 23 2/2 1 Job Wed 24 2/2 1 Job Thu 25 4/4 …" at bounding box center [519, 316] width 1039 height 392
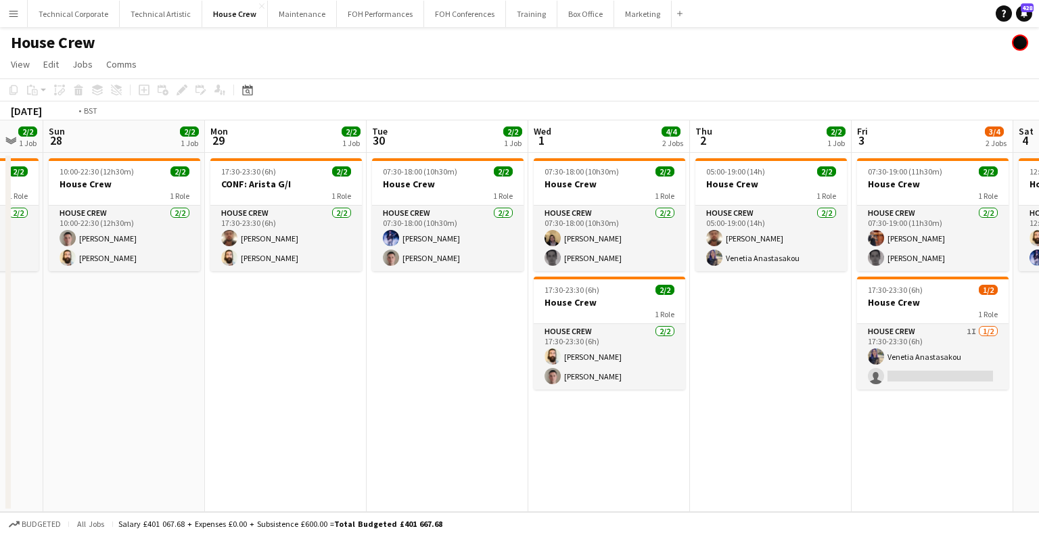
drag, startPoint x: 688, startPoint y: 342, endPoint x: 506, endPoint y: 359, distance: 182.8
click at [321, 368] on app-calendar-viewport "Wed 24 2/2 1 Job Thu 25 4/4 2 Jobs Fri 26 2/2 1 Job Sat 27 2/2 1 Job Sun 28 2/2…" at bounding box center [519, 316] width 1039 height 392
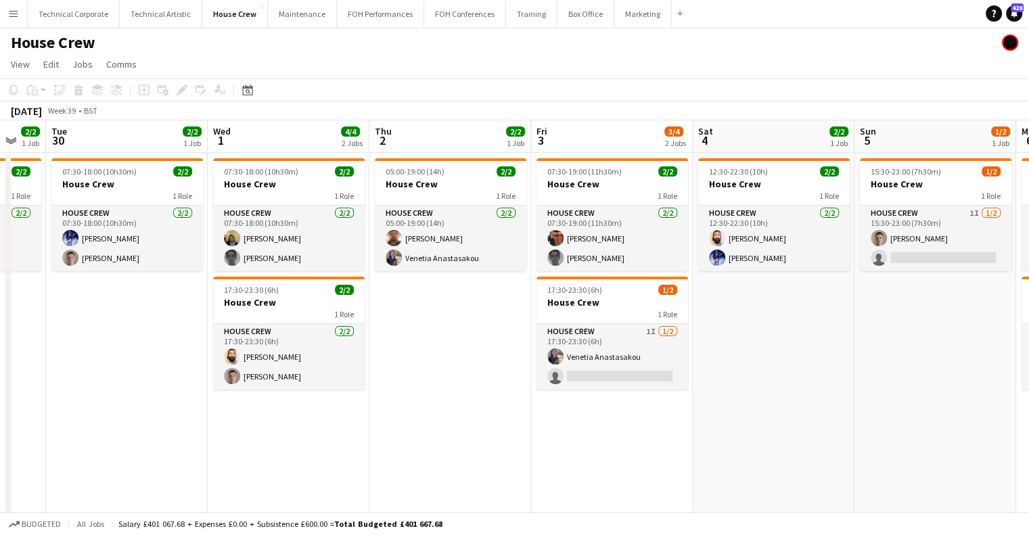
drag, startPoint x: 641, startPoint y: 344, endPoint x: 398, endPoint y: 344, distance: 243.5
click at [306, 344] on app-calendar-viewport "Fri 26 2/2 1 Job Sat 27 2/2 1 Job Sun 28 2/2 1 Job Mon 29 2/2 1 Job Tue 30 2/2 …" at bounding box center [514, 358] width 1029 height 476
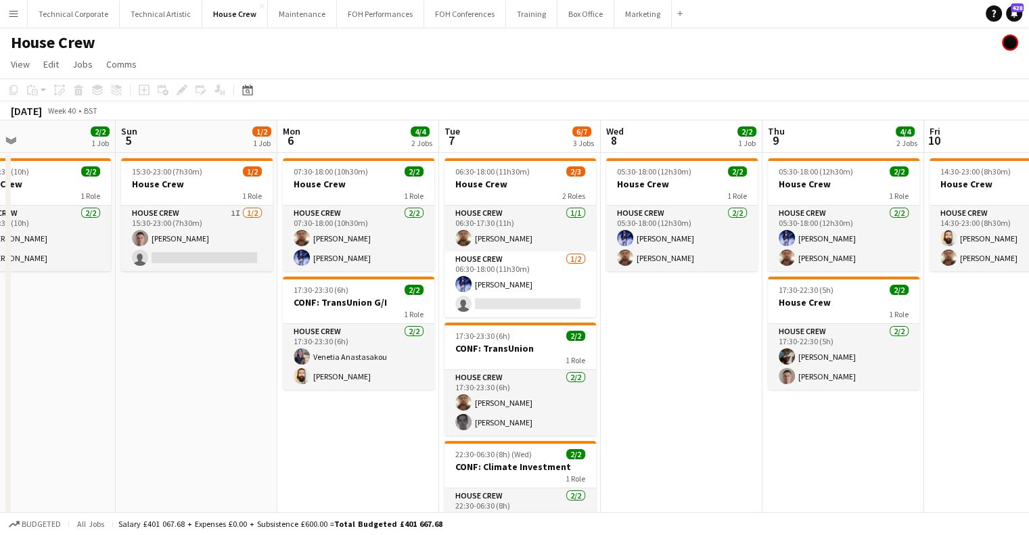
scroll to position [0, 373]
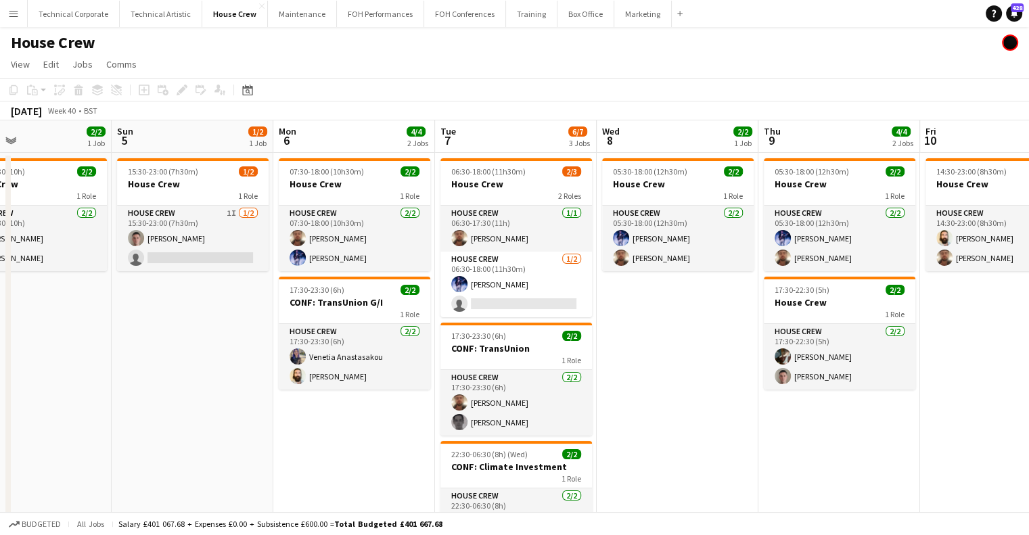
drag, startPoint x: 739, startPoint y: 340, endPoint x: 605, endPoint y: 348, distance: 134.2
click at [605, 348] on app-calendar-viewport "Thu 2 2/2 1 Job Fri 3 3/4 2 Jobs Sat 4 2/2 1 Job Sun 5 1/2 1 Job Mon 6 4/4 2 Jo…" at bounding box center [514, 358] width 1029 height 476
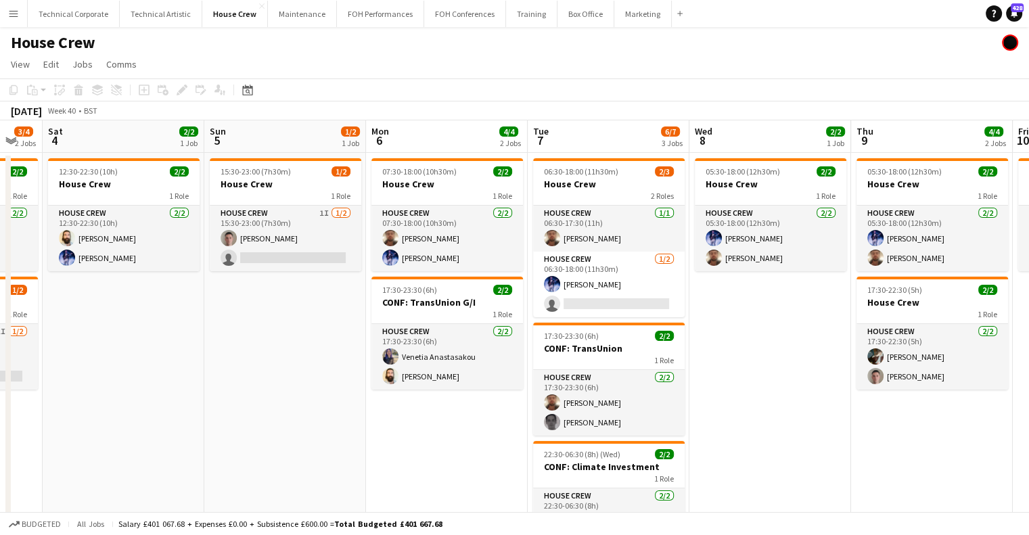
drag, startPoint x: 415, startPoint y: 289, endPoint x: 507, endPoint y: 289, distance: 92.7
click at [507, 289] on app-calendar-viewport "Thu 2 2/2 1 Job Fri 3 3/4 2 Jobs Sat 4 2/2 1 Job Sun 5 1/2 1 Job Mon 6 4/4 2 Jo…" at bounding box center [514, 358] width 1029 height 476
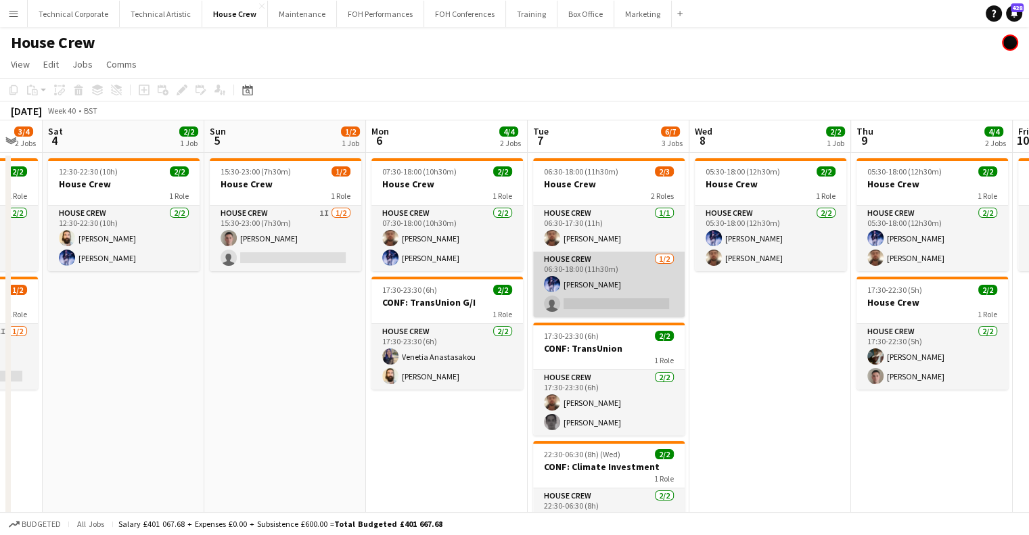
click at [576, 283] on app-card-role "House Crew 1/2 06:30-18:00 (11h30m) Ed Dampier single-neutral-actions" at bounding box center [608, 285] width 151 height 66
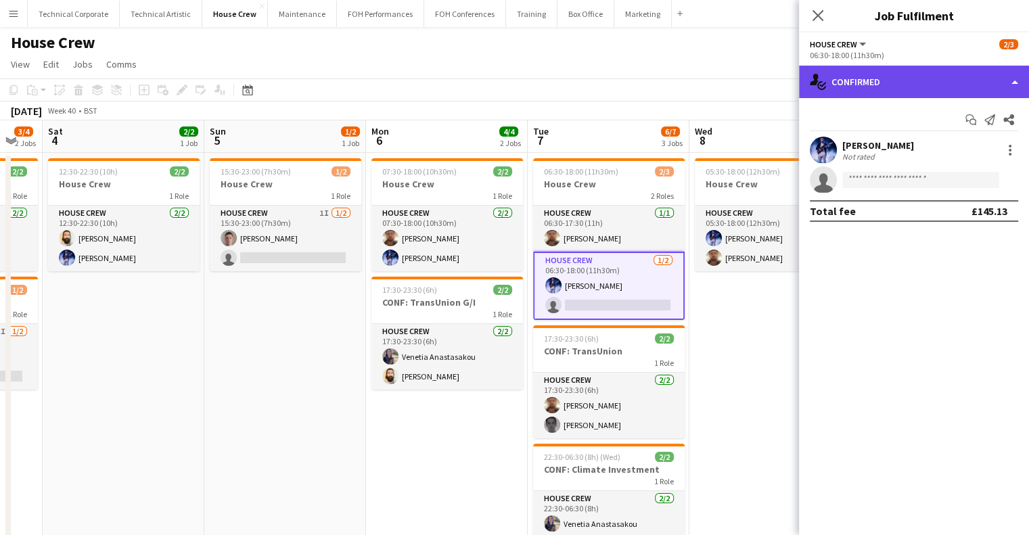
click at [893, 85] on div "single-neutral-actions-check-2 Confirmed" at bounding box center [914, 82] width 230 height 32
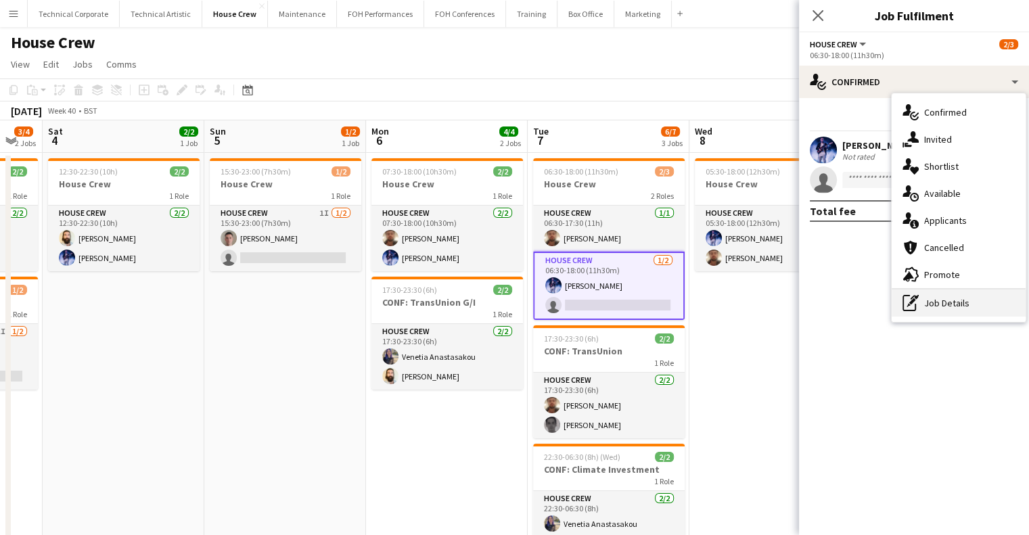
click at [949, 298] on div "pen-write Job Details" at bounding box center [958, 302] width 134 height 27
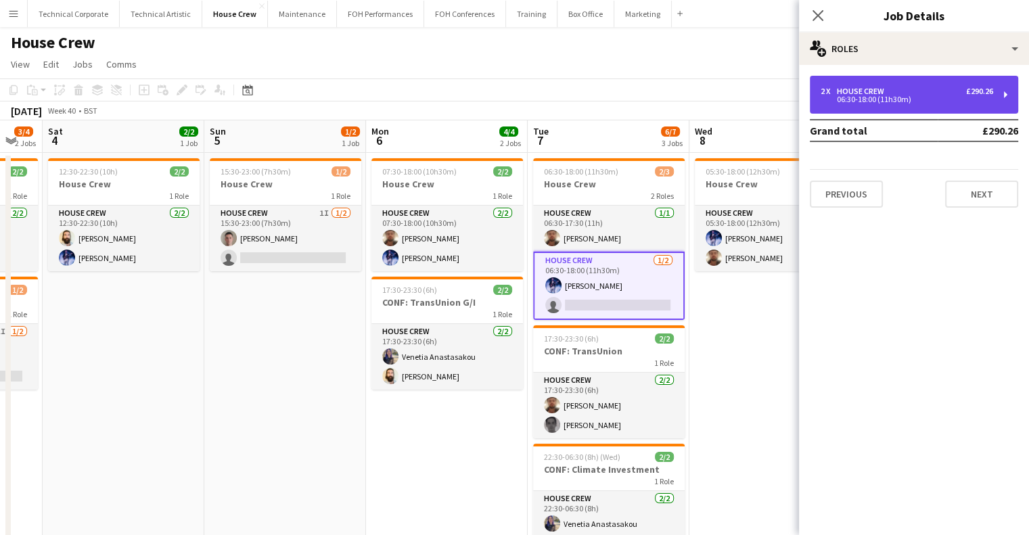
click at [892, 87] on div "2 x House Crew £290.26" at bounding box center [906, 91] width 172 height 9
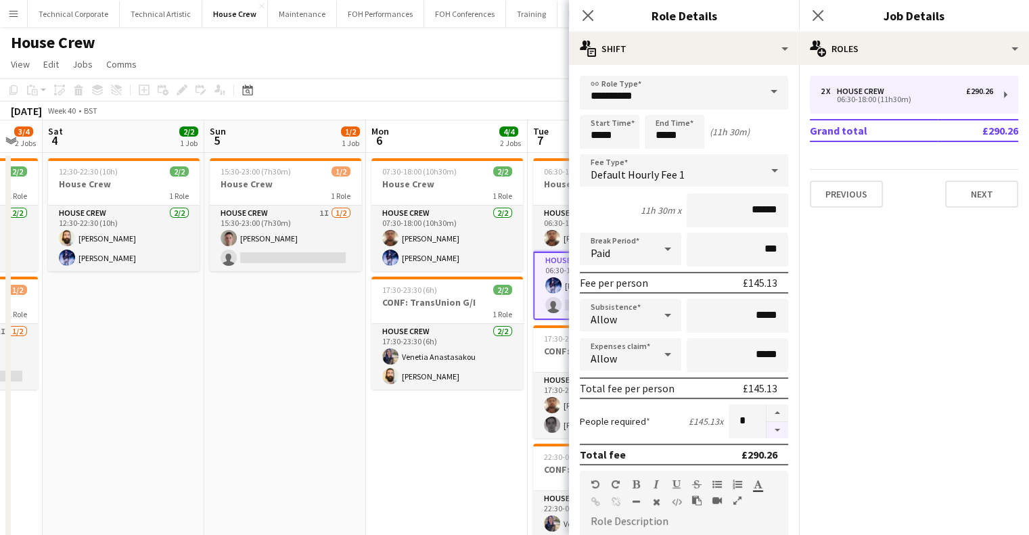
click at [766, 425] on button "button" at bounding box center [777, 430] width 22 height 17
type input "*"
click at [468, 446] on app-date-cell "07:30-18:00 (10h30m) 2/2 House Crew 1 Role House Crew 2/2 07:30-18:00 (10h30m) …" at bounding box center [447, 375] width 162 height 444
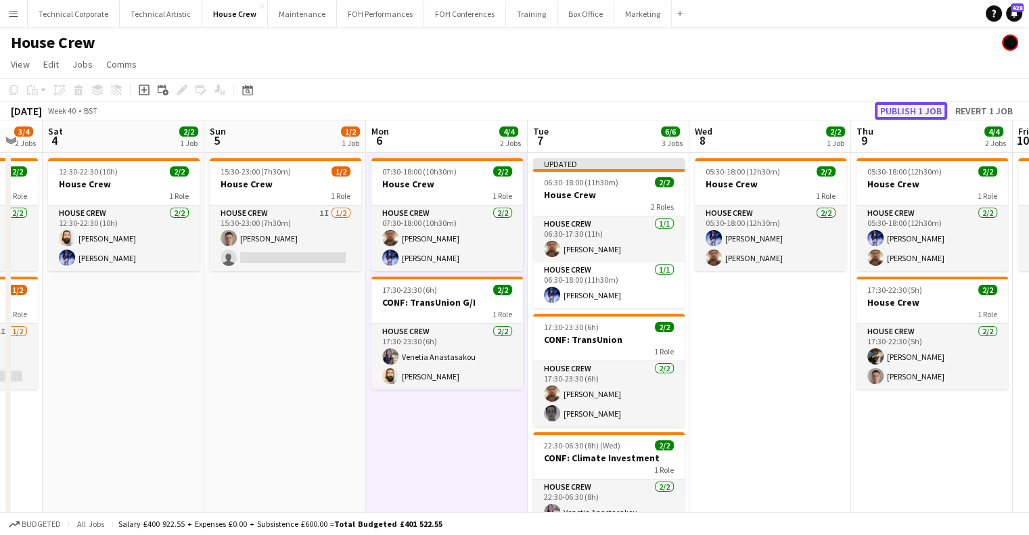
click at [918, 108] on button "Publish 1 job" at bounding box center [910, 111] width 72 height 18
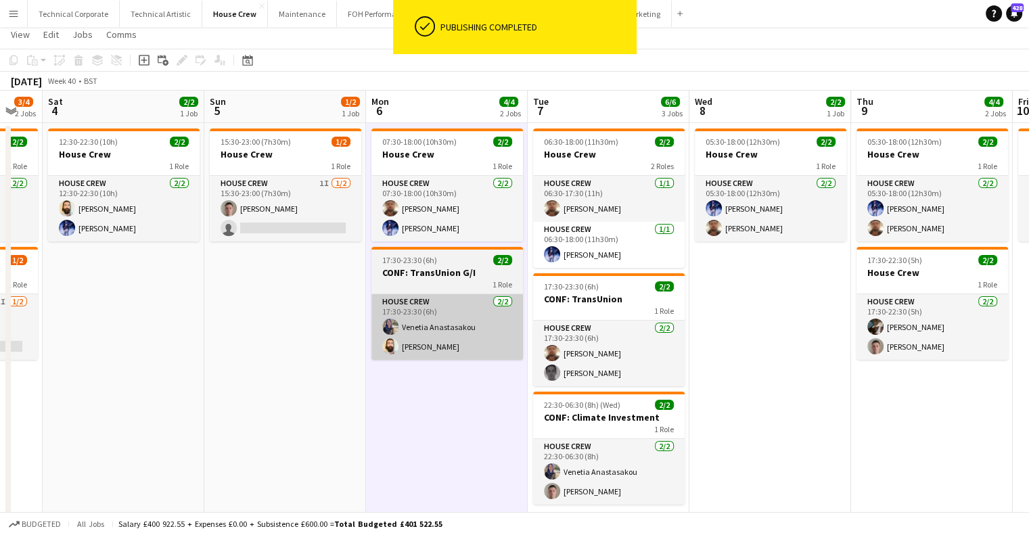
scroll to position [0, 0]
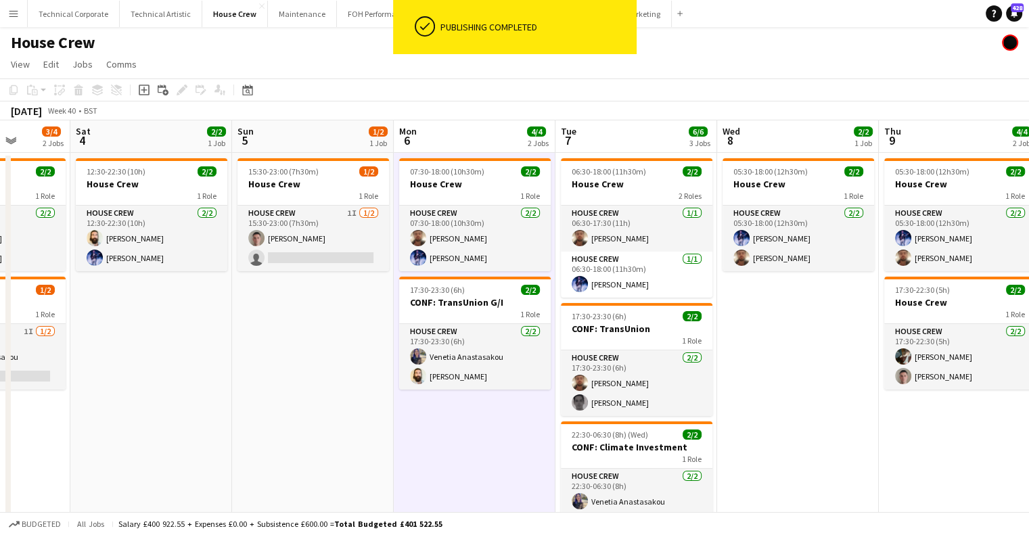
drag, startPoint x: 349, startPoint y: 365, endPoint x: 892, endPoint y: 365, distance: 543.1
click at [891, 365] on app-calendar-viewport "Thu 2 2/2 1 Job Fri 3 3/4 2 Jobs Sat 4 2/2 1 Job Sun 5 1/2 1 Job Mon 6 4/4 2 Jo…" at bounding box center [514, 353] width 1029 height 467
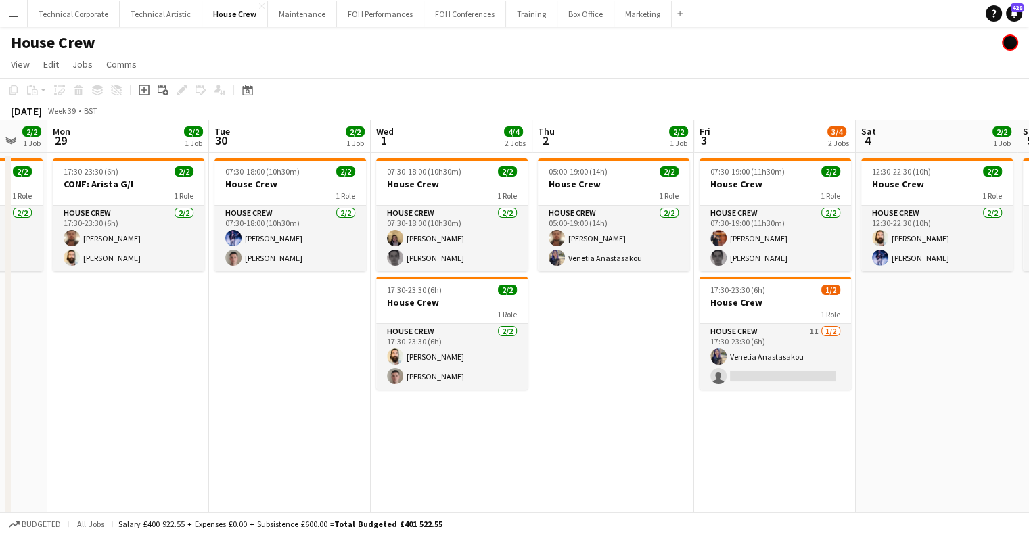
click at [844, 373] on app-calendar-viewport "Sat 27 2/2 1 Job Sun 28 2/2 1 Job Mon 29 2/2 1 Job Tue 30 2/2 1 Job Wed 1 4/4 2…" at bounding box center [514, 353] width 1029 height 467
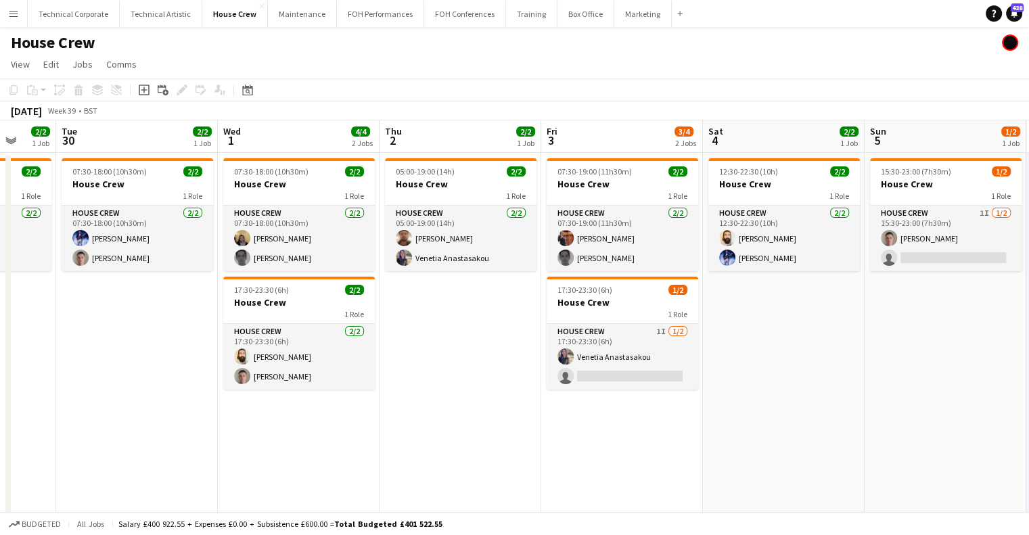
drag, startPoint x: 1038, startPoint y: 361, endPoint x: 861, endPoint y: 368, distance: 177.3
click at [1029, 361] on html "Menu Boards Boards Boards All jobs Status Workforce Workforce My Workforce Recr…" at bounding box center [514, 305] width 1029 height 611
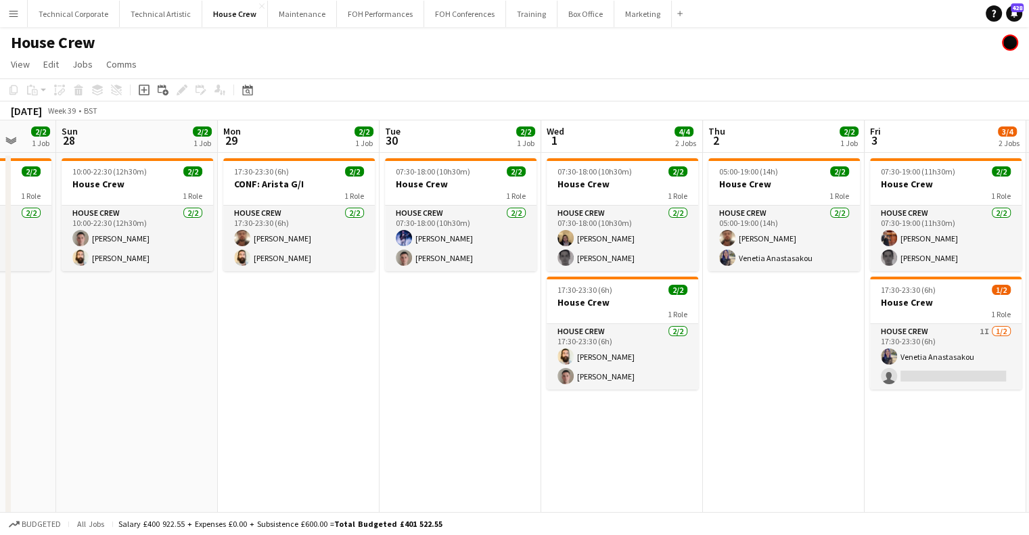
click at [825, 372] on app-calendar-viewport "Thu 25 4/4 2 Jobs Fri 26 2/2 1 Job Sat 27 2/2 1 Job Sun 28 2/2 1 Job Mon 29 2/2…" at bounding box center [514, 353] width 1029 height 467
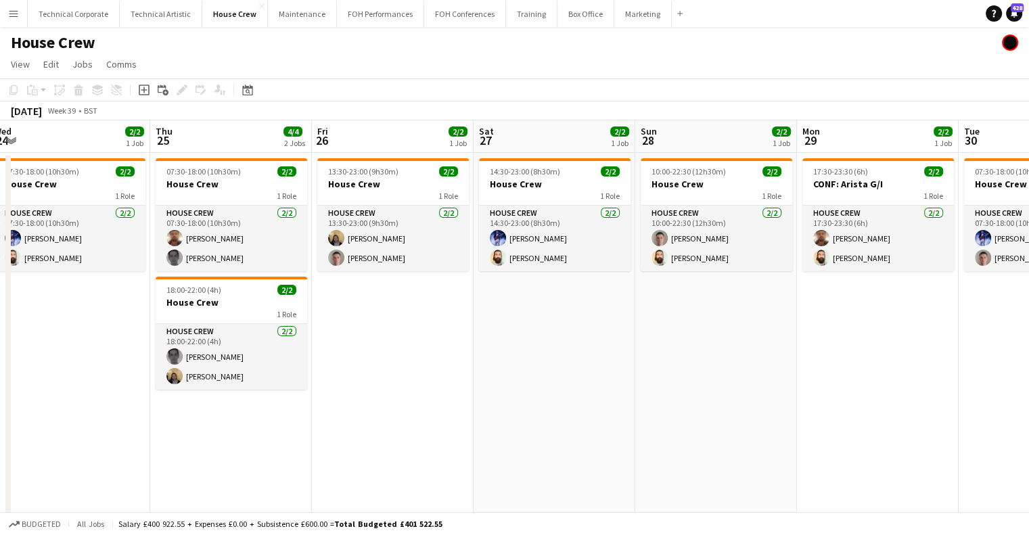
drag, startPoint x: 423, startPoint y: 370, endPoint x: 785, endPoint y: 373, distance: 361.8
click at [785, 373] on app-calendar-viewport "Mon 22 2/2 1 Job Tue 23 2/2 1 Job Wed 24 2/2 1 Job Thu 25 4/4 2 Jobs Fri 26 2/2…" at bounding box center [514, 353] width 1029 height 467
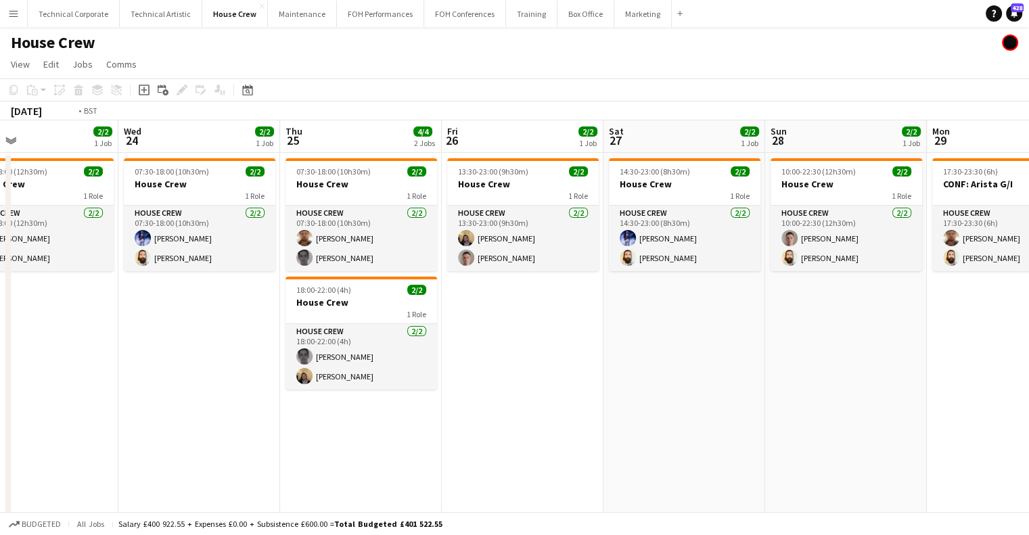
click at [752, 374] on app-calendar-viewport "Sun 21 2/2 1 Job Mon 22 2/2 1 Job Tue 23 2/2 1 Job Wed 24 2/2 1 Job Thu 25 4/4 …" at bounding box center [514, 353] width 1029 height 467
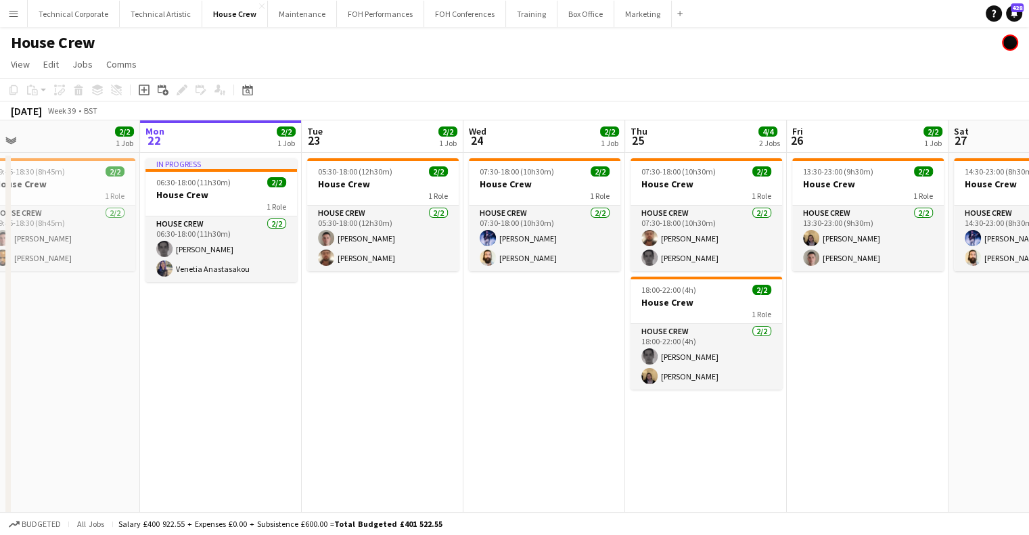
click at [805, 385] on app-calendar-viewport "Fri 19 2/2 1 Job Sat 20 4/4 2 Jobs Sun 21 2/2 1 Job Mon 22 2/2 1 Job Tue 23 2/2…" at bounding box center [514, 353] width 1029 height 467
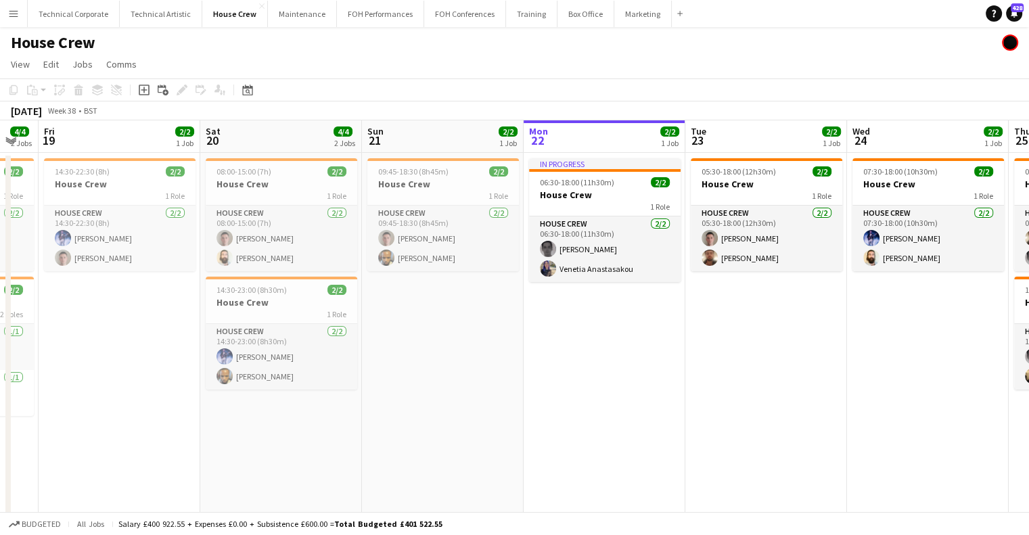
scroll to position [0, 549]
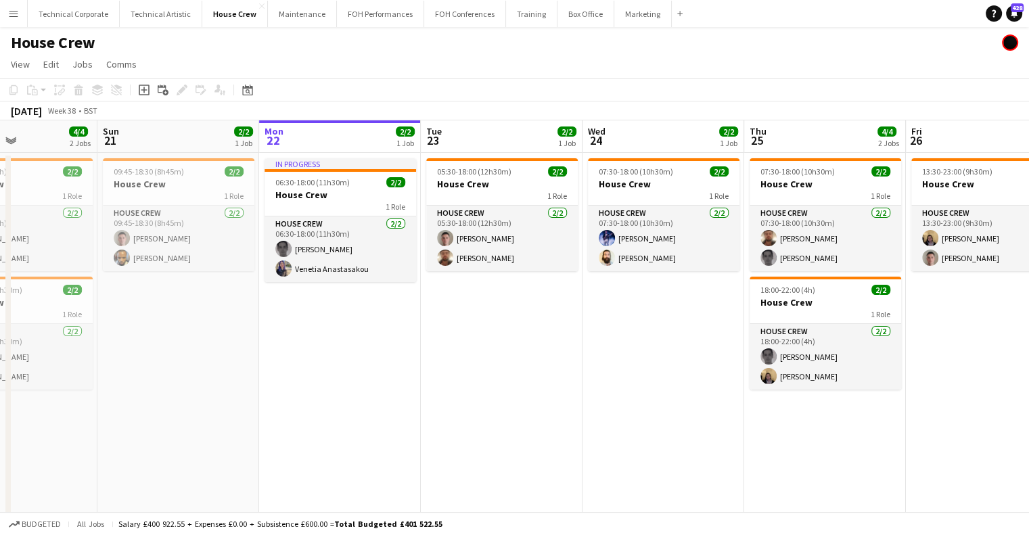
drag, startPoint x: 669, startPoint y: 370, endPoint x: 411, endPoint y: 375, distance: 257.7
click at [411, 375] on app-calendar-viewport "Wed 17 4/4 2 Jobs Thu 18 4/4 2 Jobs Fri 19 2/2 1 Job Sat 20 4/4 2 Jobs Sun 21 2…" at bounding box center [514, 348] width 1029 height 457
